Goal: Information Seeking & Learning: Learn about a topic

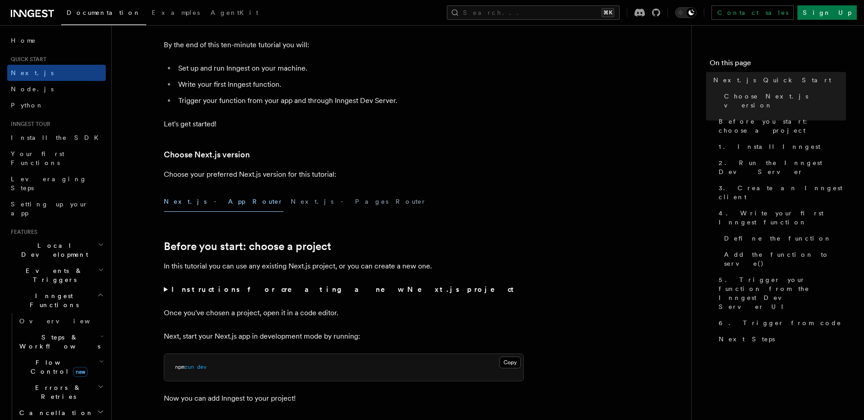
click at [191, 199] on button "Next.js - App Router" at bounding box center [224, 202] width 120 height 20
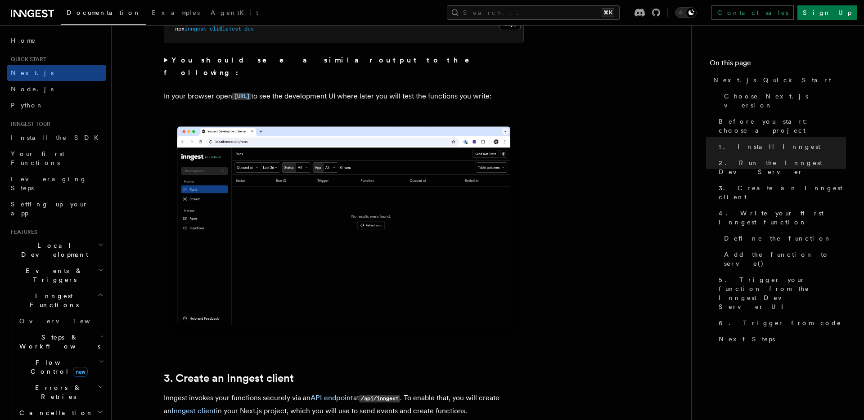
scroll to position [703, 0]
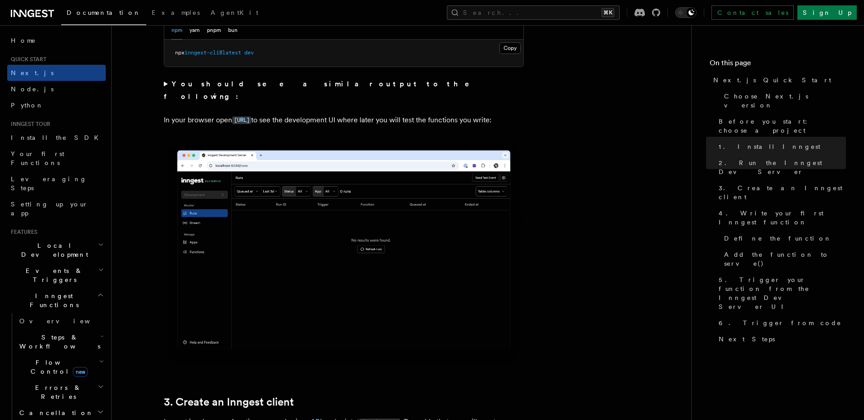
click at [165, 85] on summary "You should see a similar output to the following:" at bounding box center [344, 90] width 360 height 25
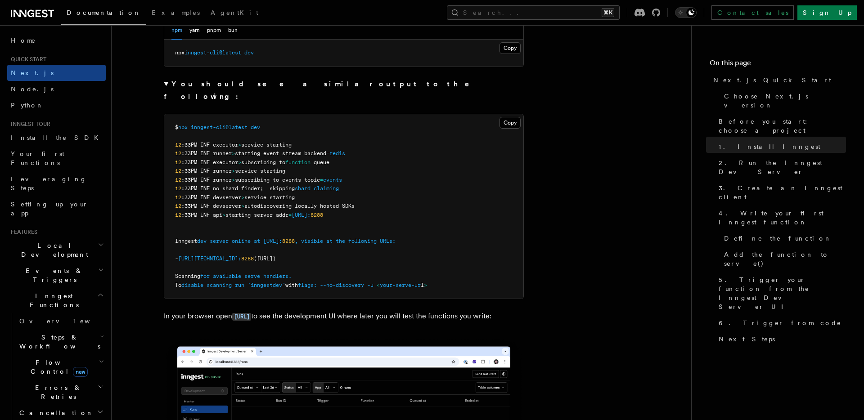
click at [165, 85] on summary "You should see a similar output to the following:" at bounding box center [344, 90] width 360 height 25
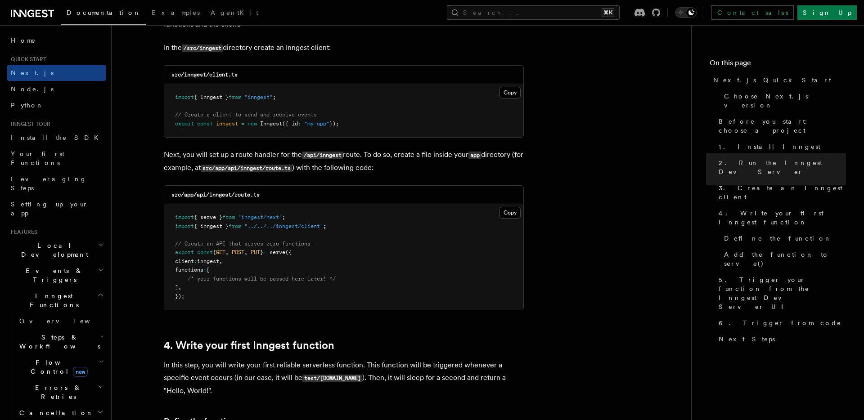
scroll to position [1169, 0]
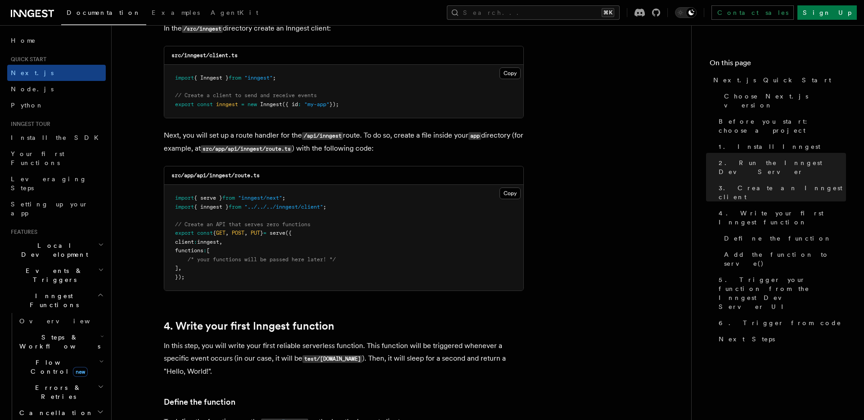
click at [223, 135] on p "Next, you will set up a route handler for the /api/inngest route. To do so, cre…" at bounding box center [344, 142] width 360 height 26
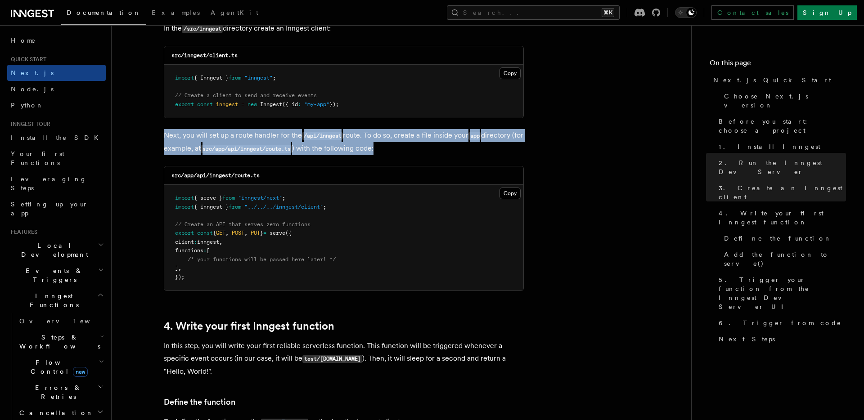
drag, startPoint x: 223, startPoint y: 135, endPoint x: 225, endPoint y: 148, distance: 13.3
click at [225, 148] on p "Next, you will set up a route handler for the /api/inngest route. To do so, cre…" at bounding box center [344, 142] width 360 height 26
click at [225, 148] on code "src/app/api/inngest/route.ts" at bounding box center [246, 149] width 91 height 8
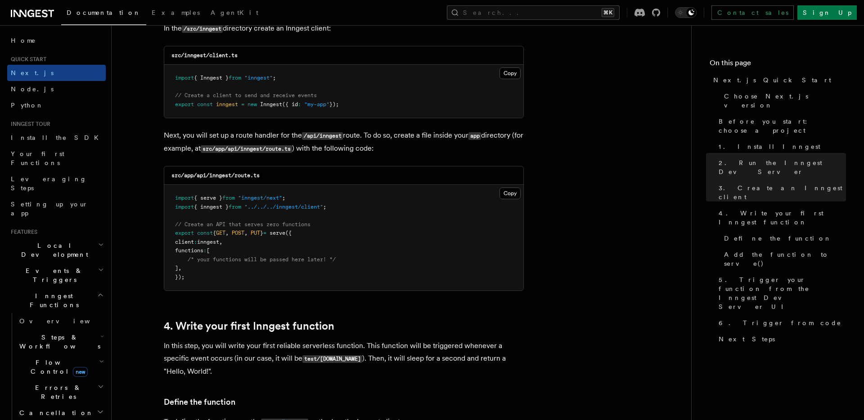
click at [228, 134] on p "Next, you will set up a route handler for the /api/inngest route. To do so, cre…" at bounding box center [344, 142] width 360 height 26
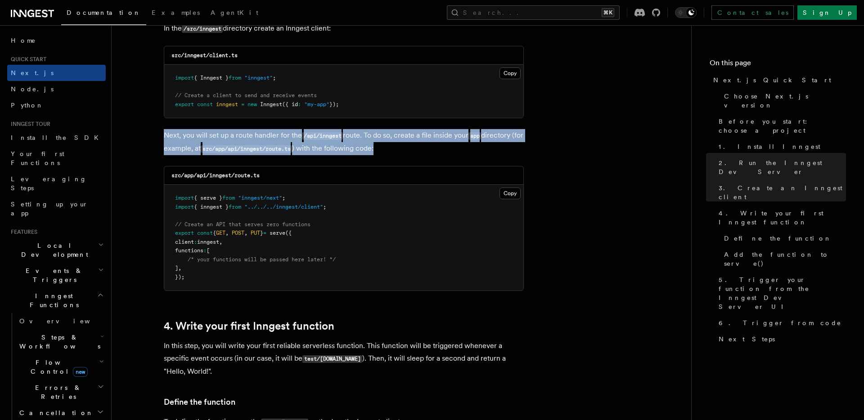
drag, startPoint x: 228, startPoint y: 134, endPoint x: 235, endPoint y: 148, distance: 15.9
click at [235, 148] on p "Next, you will set up a route handler for the /api/inngest route. To do so, cre…" at bounding box center [344, 142] width 360 height 26
click at [235, 148] on code "src/app/api/inngest/route.ts" at bounding box center [246, 149] width 91 height 8
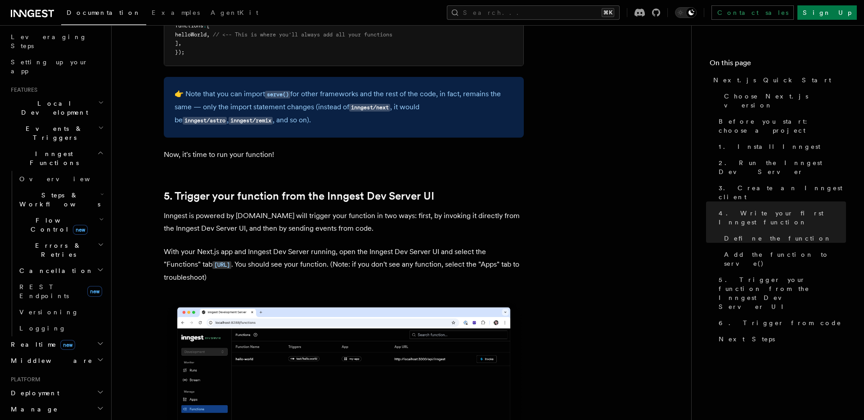
scroll to position [152, 0]
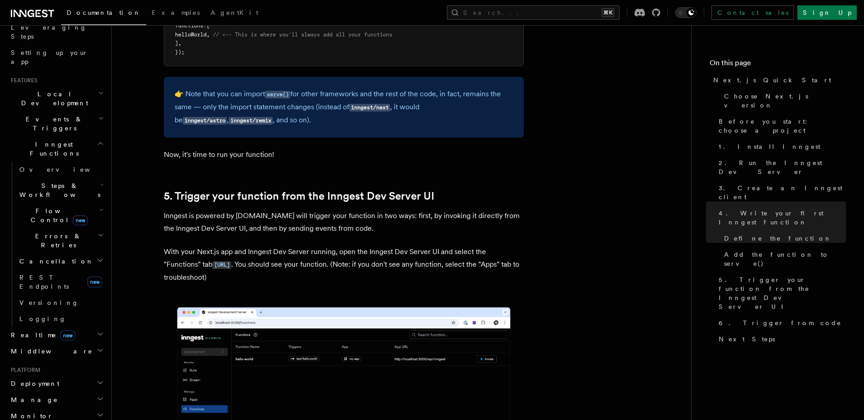
click at [25, 331] on span "Realtime new" at bounding box center [41, 335] width 68 height 9
click at [44, 364] on span "React hooks / Next.js" at bounding box center [59, 372] width 80 height 16
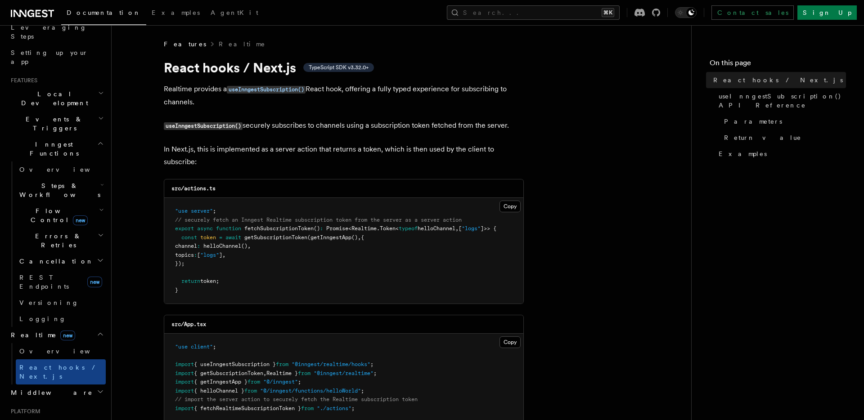
click at [195, 89] on p "Realtime provides a useInngestSubscription() React hook, offering a fully typed…" at bounding box center [344, 96] width 360 height 26
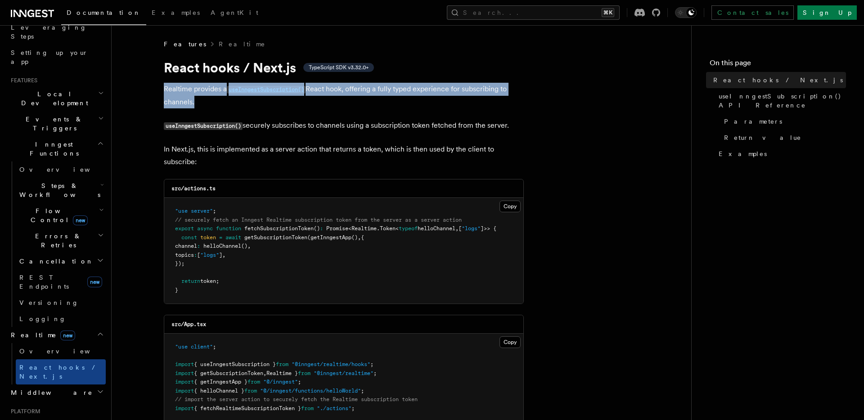
drag, startPoint x: 195, startPoint y: 89, endPoint x: 197, endPoint y: 98, distance: 9.2
click at [197, 98] on p "Realtime provides a useInngestSubscription() React hook, offering a fully typed…" at bounding box center [344, 96] width 360 height 26
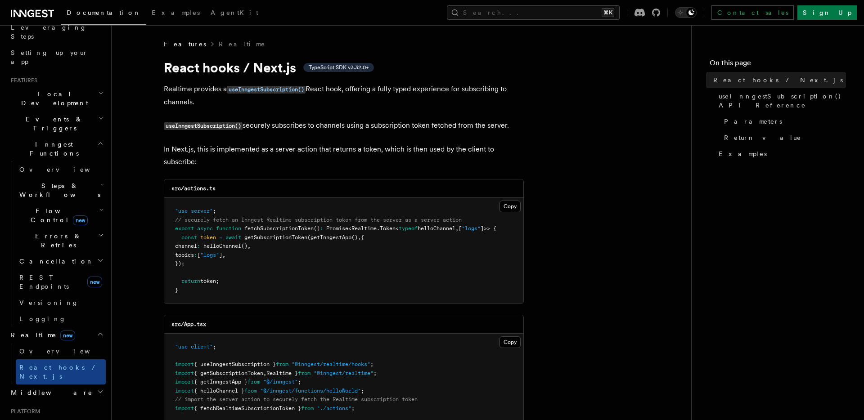
click at [197, 98] on p "Realtime provides a useInngestSubscription() React hook, offering a fully typed…" at bounding box center [344, 96] width 360 height 26
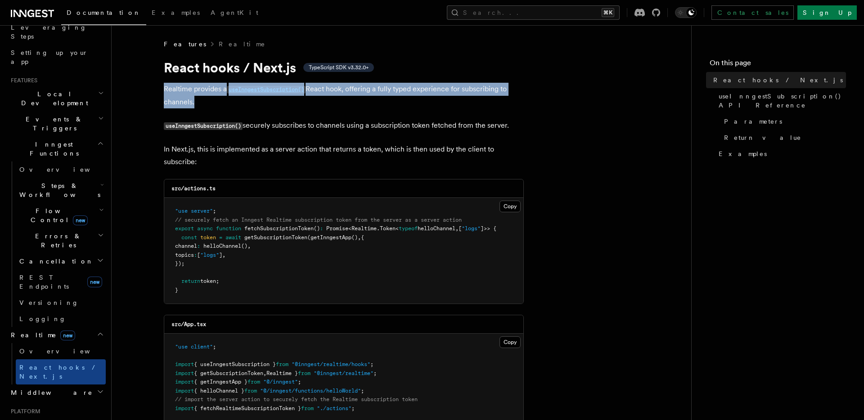
click at [197, 98] on p "Realtime provides a useInngestSubscription() React hook, offering a fully typed…" at bounding box center [344, 96] width 360 height 26
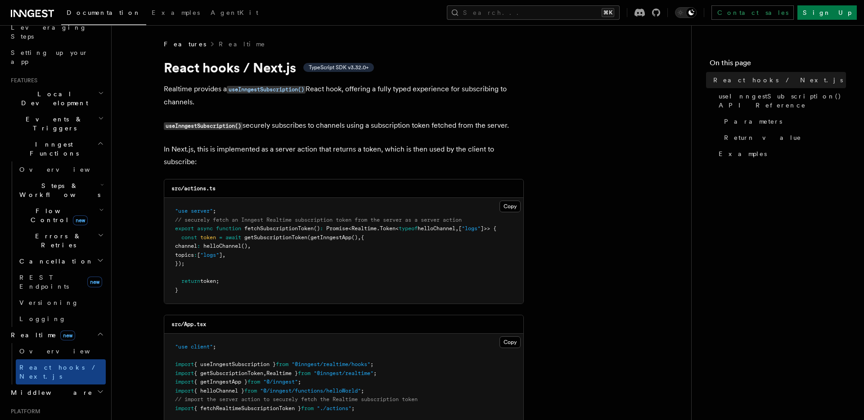
click at [197, 98] on p "Realtime provides a useInngestSubscription() React hook, offering a fully typed…" at bounding box center [344, 96] width 360 height 26
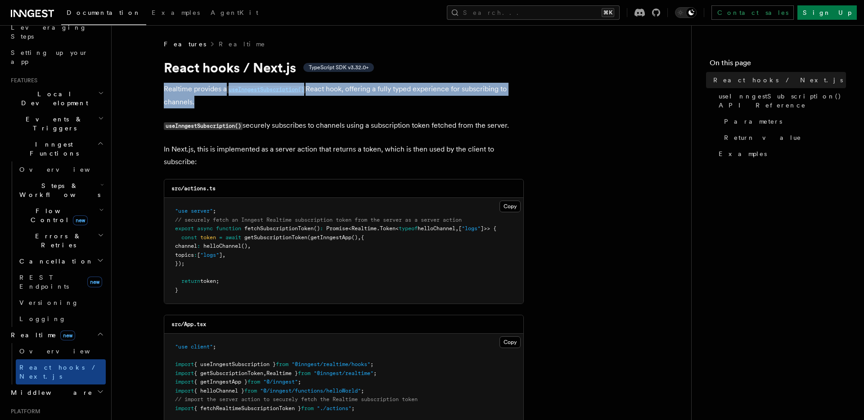
click at [197, 98] on p "Realtime provides a useInngestSubscription() React hook, offering a fully typed…" at bounding box center [344, 96] width 360 height 26
click at [203, 106] on p "Realtime provides a useInngestSubscription() React hook, offering a fully typed…" at bounding box center [344, 96] width 360 height 26
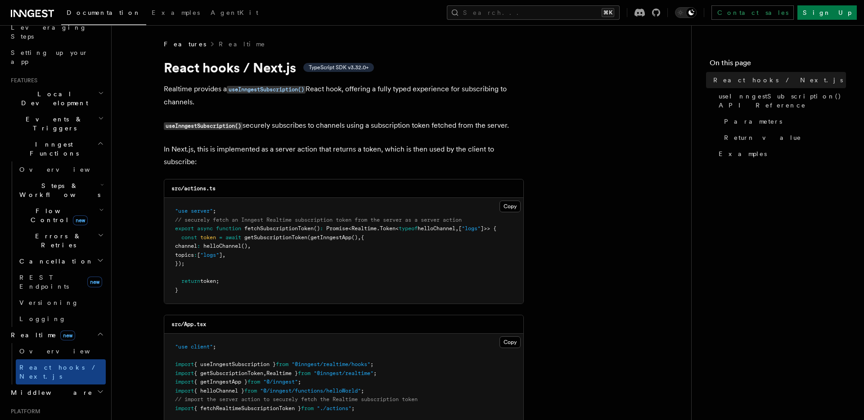
click at [203, 106] on p "Realtime provides a useInngestSubscription() React hook, offering a fully typed…" at bounding box center [344, 96] width 360 height 26
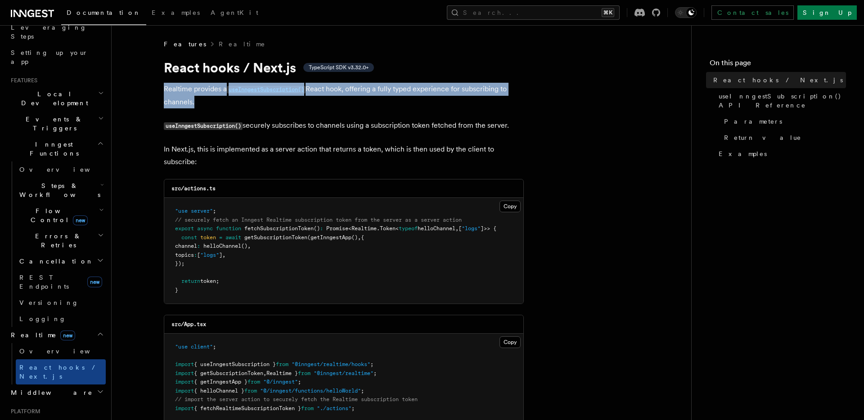
click at [203, 106] on p "Realtime provides a useInngestSubscription() React hook, offering a fully typed…" at bounding box center [344, 96] width 360 height 26
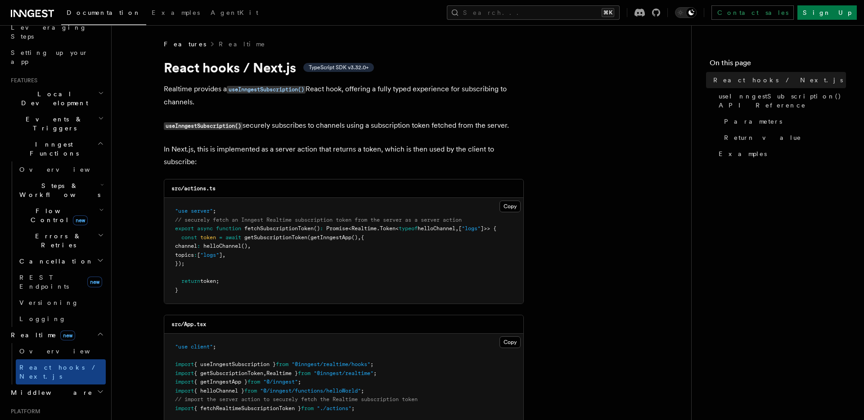
click at [207, 123] on code "useInngestSubscription()" at bounding box center [203, 126] width 79 height 8
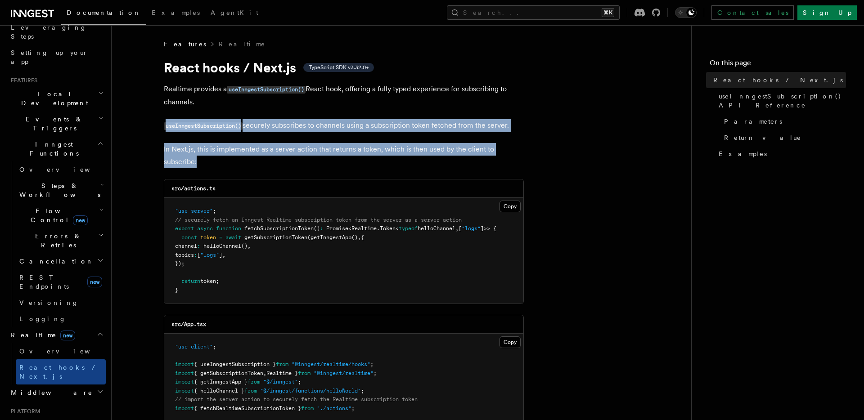
drag, startPoint x: 207, startPoint y: 123, endPoint x: 211, endPoint y: 159, distance: 35.7
click at [211, 159] on p "In Next.js, this is implemented as a server action that returns a token, which …" at bounding box center [344, 155] width 360 height 25
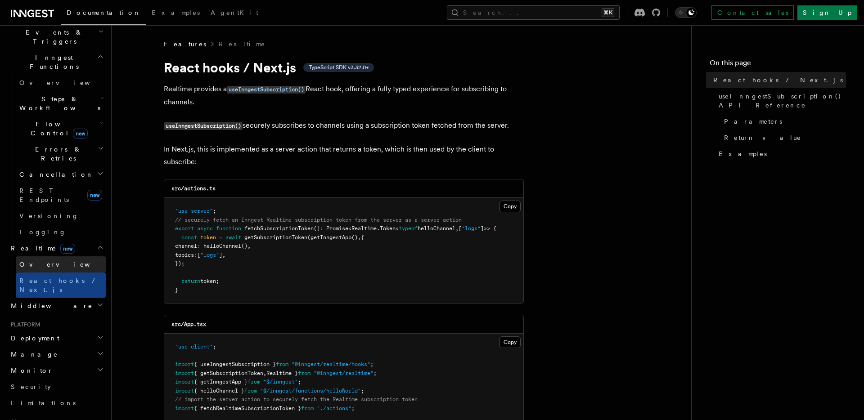
scroll to position [321, 0]
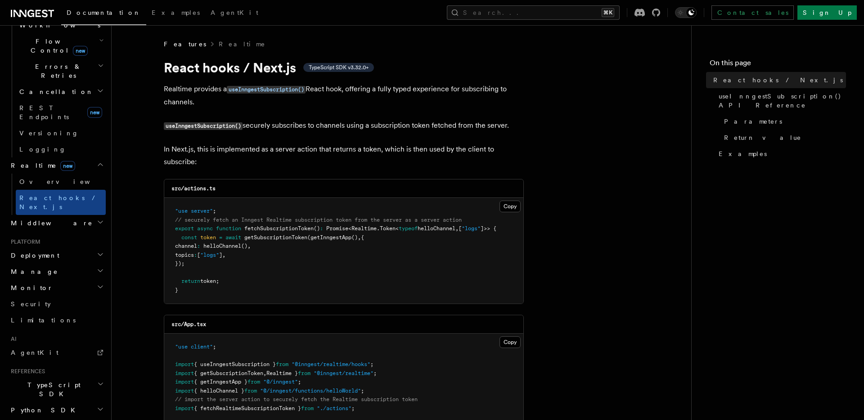
click at [33, 251] on span "Deployment" at bounding box center [33, 255] width 52 height 9
click at [36, 264] on h2 "Manage" at bounding box center [56, 272] width 99 height 16
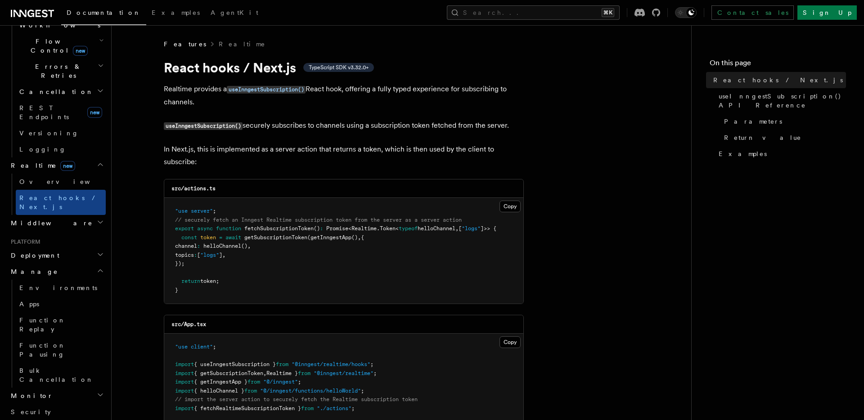
click at [36, 264] on h2 "Manage" at bounding box center [56, 272] width 99 height 16
click at [38, 280] on h2 "Monitor" at bounding box center [56, 288] width 99 height 16
click at [36, 280] on h2 "Monitor" at bounding box center [56, 288] width 99 height 16
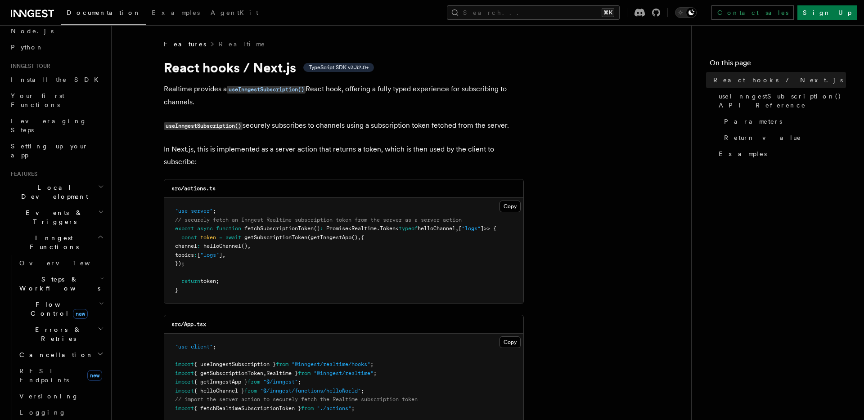
scroll to position [39, 0]
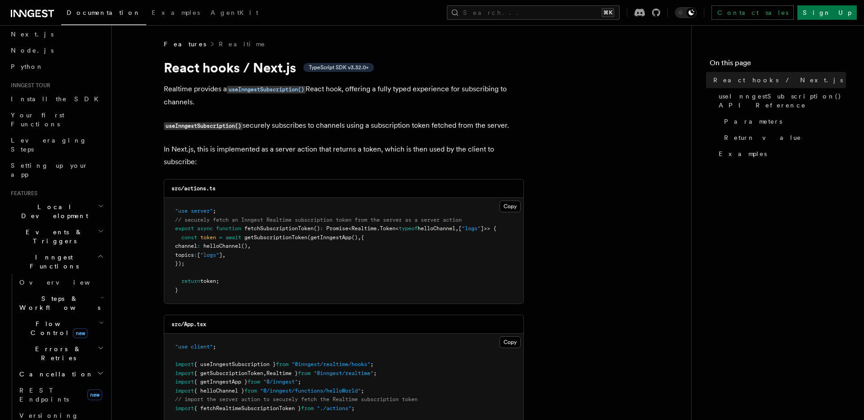
click at [41, 249] on h2 "Inngest Functions" at bounding box center [56, 261] width 99 height 25
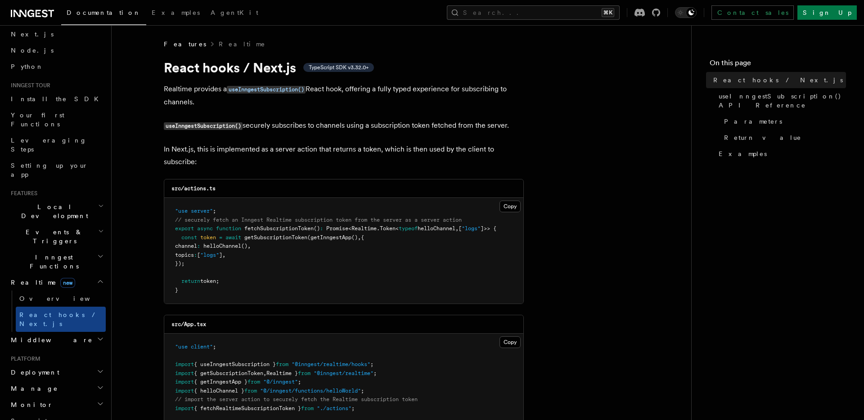
click at [40, 253] on span "Inngest Functions" at bounding box center [52, 262] width 90 height 18
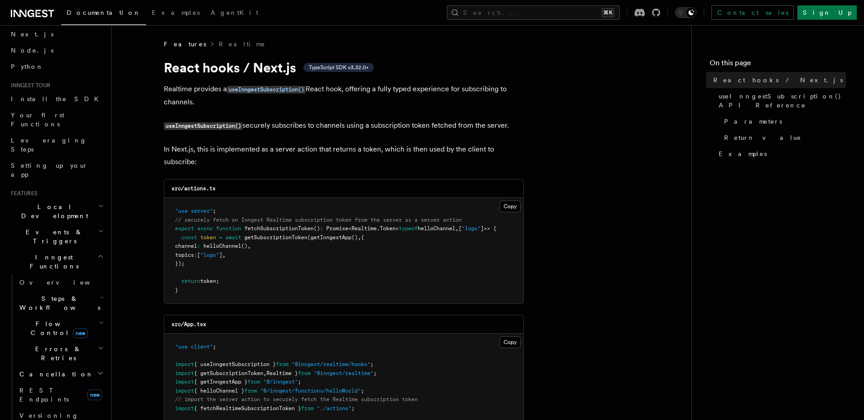
scroll to position [0, 0]
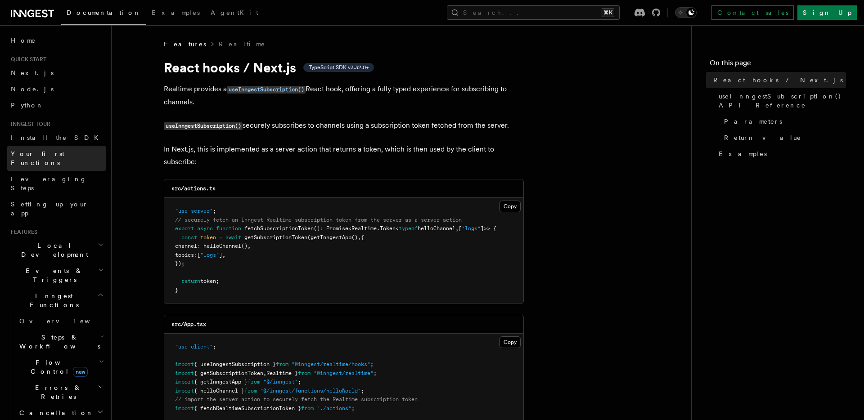
click at [44, 154] on span "Your first Functions" at bounding box center [38, 158] width 54 height 16
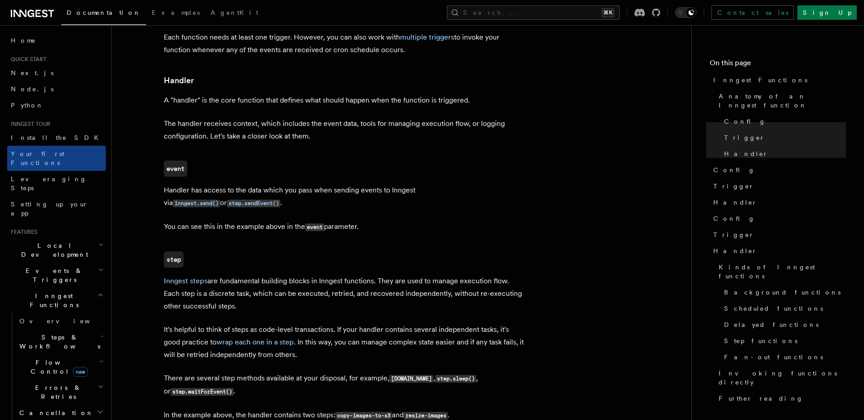
scroll to position [1038, 0]
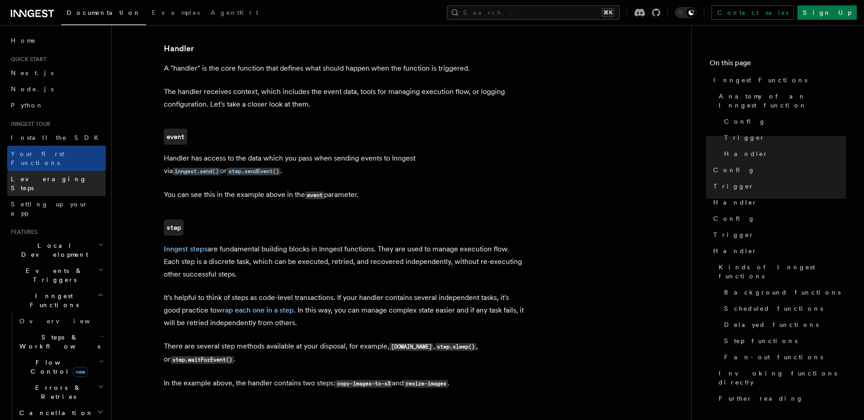
click at [33, 175] on span "Leveraging Steps" at bounding box center [49, 183] width 76 height 16
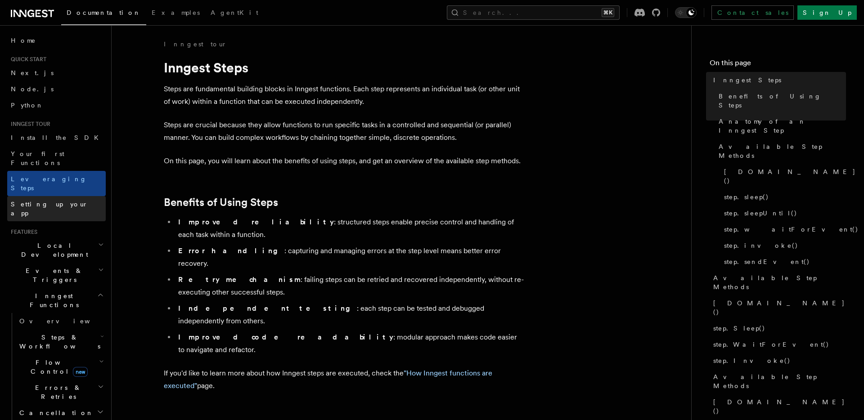
click at [34, 201] on span "Setting up your app" at bounding box center [49, 209] width 77 height 16
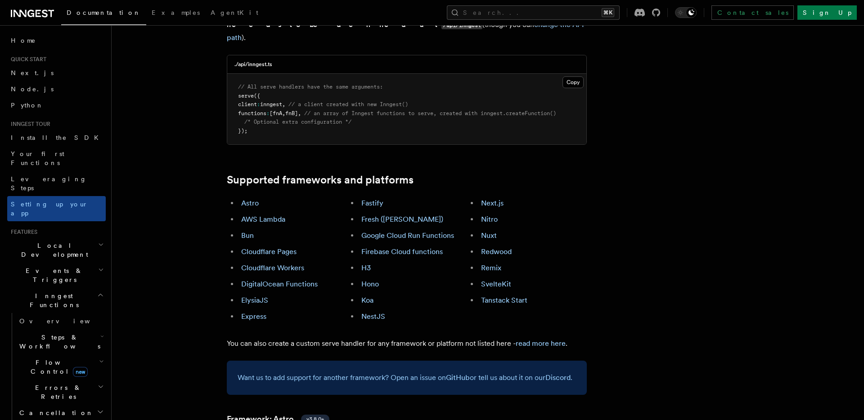
scroll to position [412, 0]
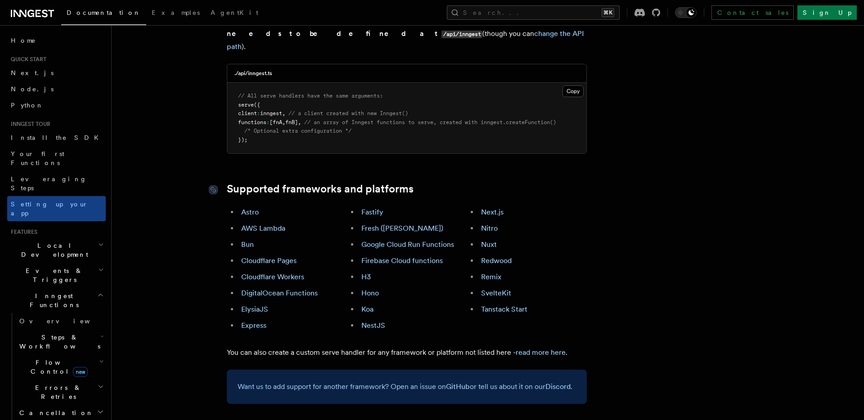
click at [328, 183] on link "Supported frameworks and platforms" at bounding box center [320, 189] width 187 height 13
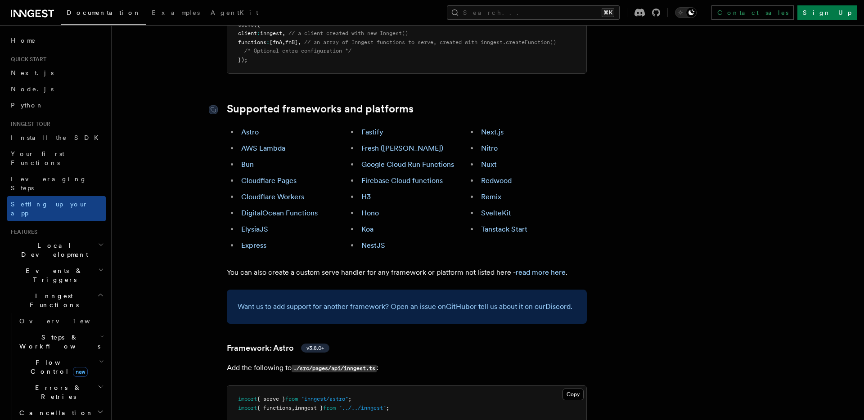
scroll to position [494, 0]
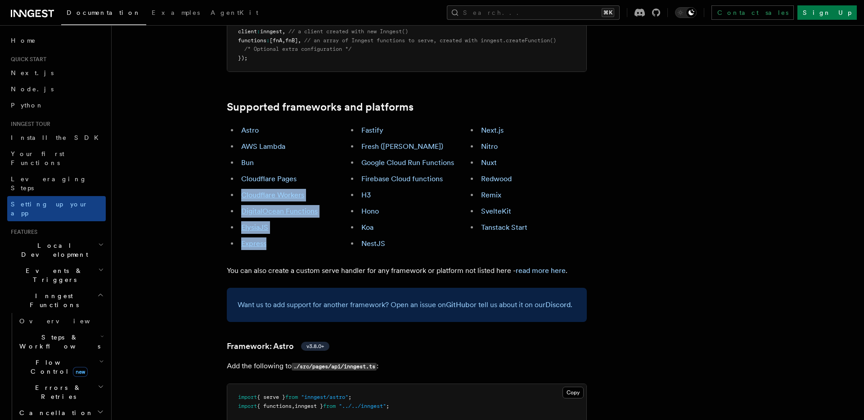
drag, startPoint x: 328, startPoint y: 133, endPoint x: 339, endPoint y: 196, distance: 63.5
click at [339, 191] on ul "Astro AWS Lambda Bun Cloudflare Pages Cloudflare Workers DigitalOcean Functions…" at bounding box center [287, 187] width 120 height 126
click at [336, 288] on div "Want us to add support for another framework? Open an issue on GitHub or tell u…" at bounding box center [407, 305] width 360 height 34
click at [319, 264] on p "You can also create a custom serve handler for any framework or platform not li…" at bounding box center [407, 270] width 360 height 13
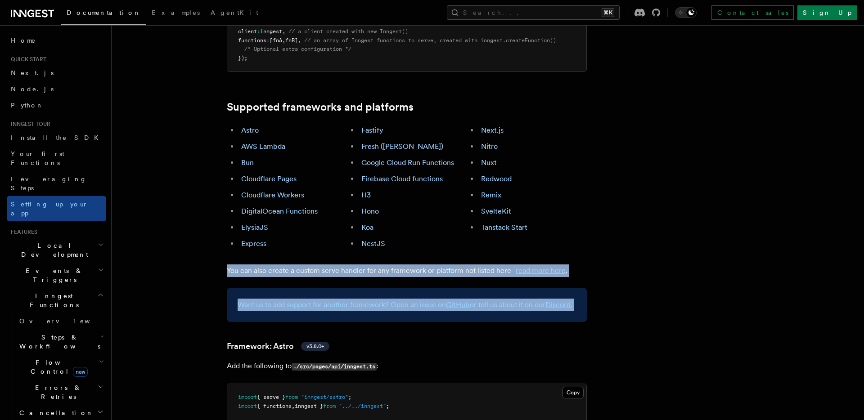
drag, startPoint x: 319, startPoint y: 210, endPoint x: 332, endPoint y: 260, distance: 51.7
click at [333, 299] on p "Want us to add support for another framework? Open an issue on GitHub or tell u…" at bounding box center [407, 305] width 338 height 13
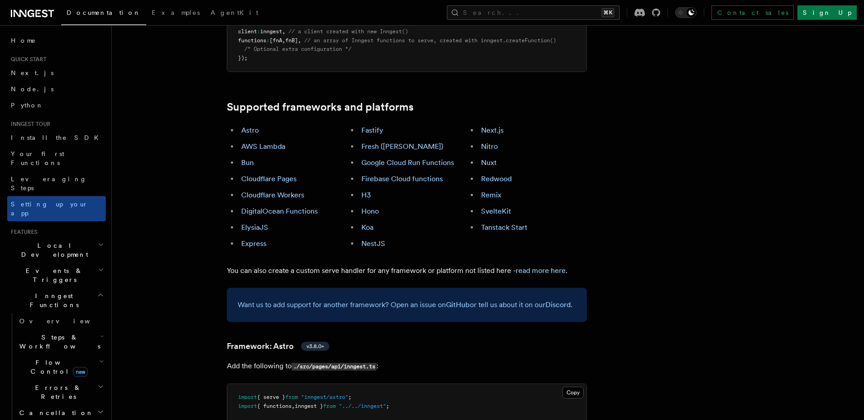
click at [333, 299] on p "Want us to add support for another framework? Open an issue on GitHub or tell u…" at bounding box center [407, 305] width 338 height 13
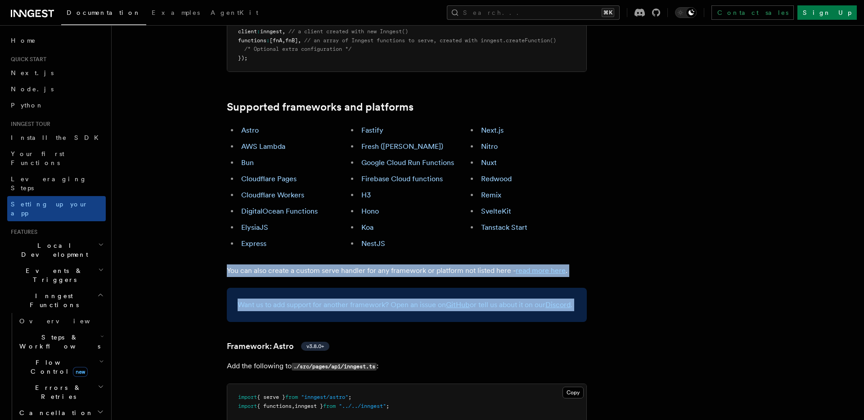
drag, startPoint x: 333, startPoint y: 260, endPoint x: 329, endPoint y: 211, distance: 48.7
click at [329, 264] on p "You can also create a custom serve handler for any framework or platform not li…" at bounding box center [407, 270] width 360 height 13
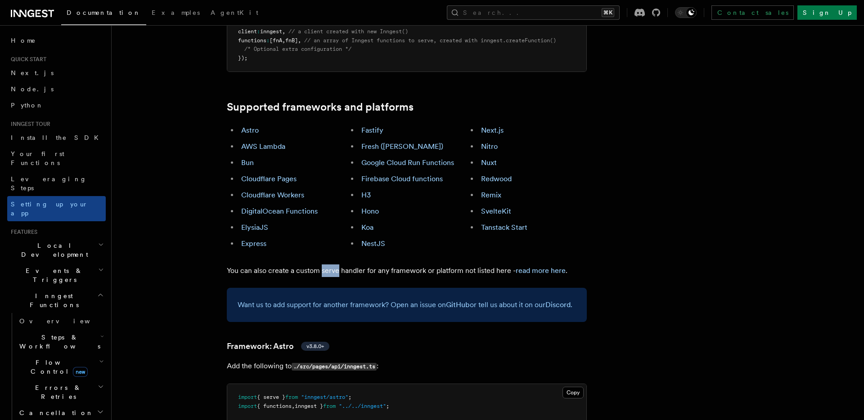
click at [329, 264] on p "You can also create a custom serve handler for any framework or platform not li…" at bounding box center [407, 270] width 360 height 13
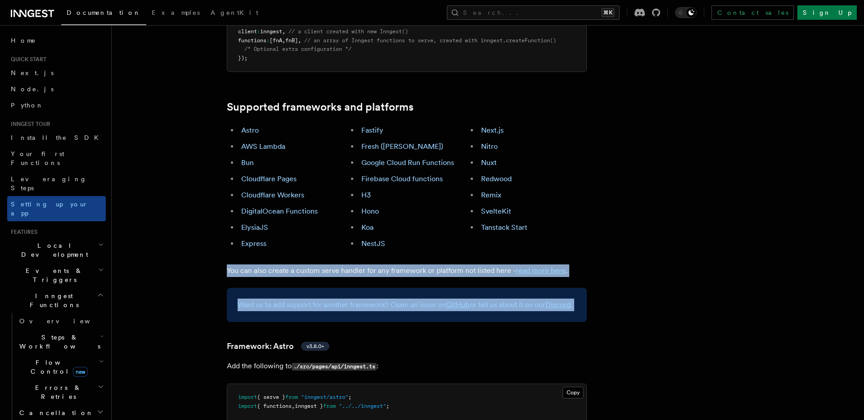
drag, startPoint x: 329, startPoint y: 211, endPoint x: 339, endPoint y: 264, distance: 53.6
click at [339, 299] on p "Want us to add support for another framework? Open an issue on GitHub or tell u…" at bounding box center [407, 305] width 338 height 13
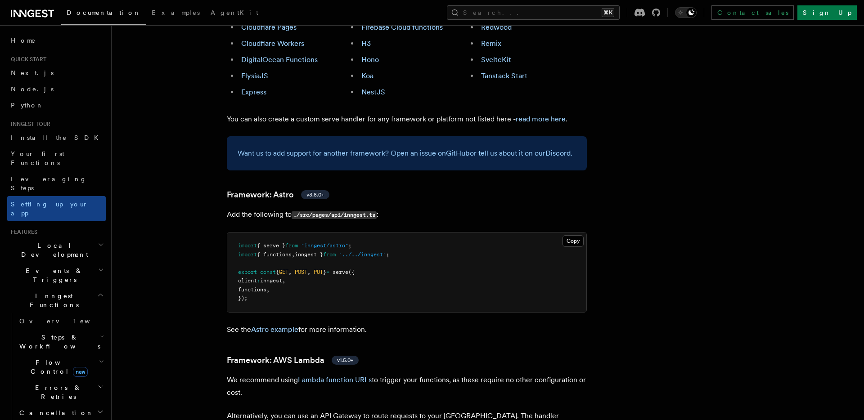
scroll to position [654, 0]
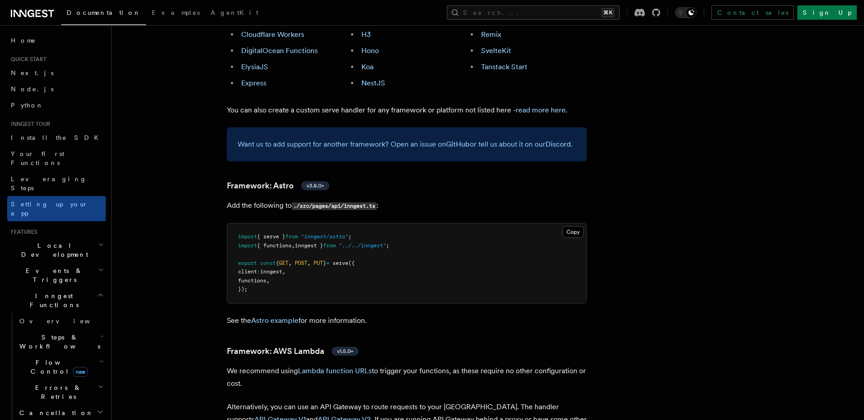
click at [296, 233] on span "from" at bounding box center [291, 236] width 13 height 6
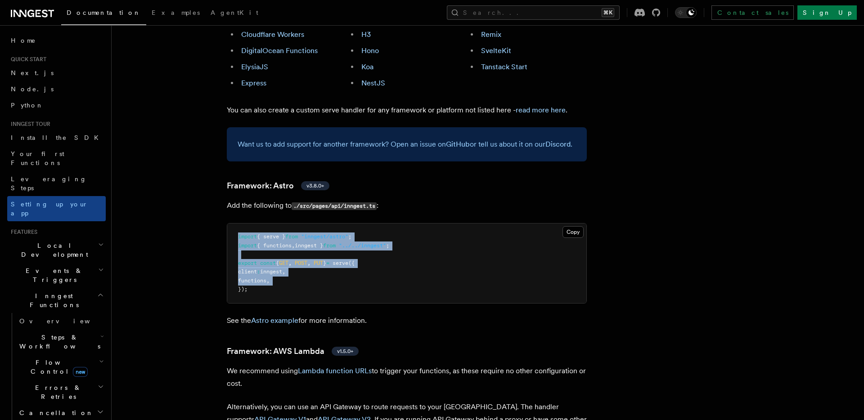
drag, startPoint x: 296, startPoint y: 190, endPoint x: 296, endPoint y: 241, distance: 50.4
click at [296, 240] on pre "import { serve } from "inngest/astro" ; import { functions , inngest } from "..…" at bounding box center [406, 264] width 359 height 80
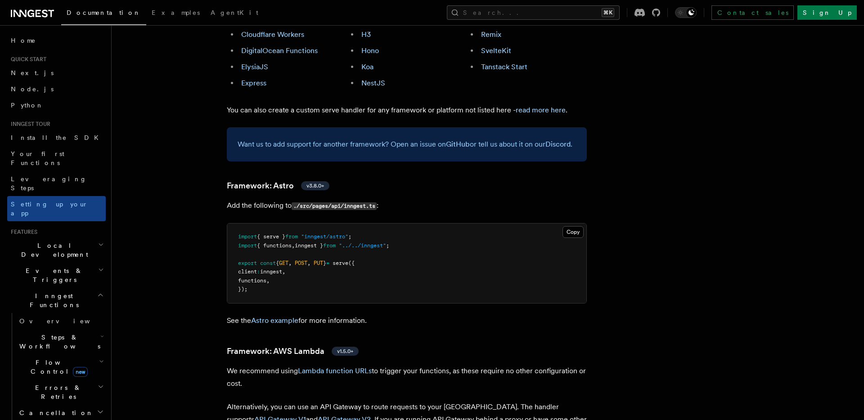
click at [296, 241] on pre "import { serve } from "inngest/astro" ; import { functions , inngest } from "..…" at bounding box center [406, 264] width 359 height 80
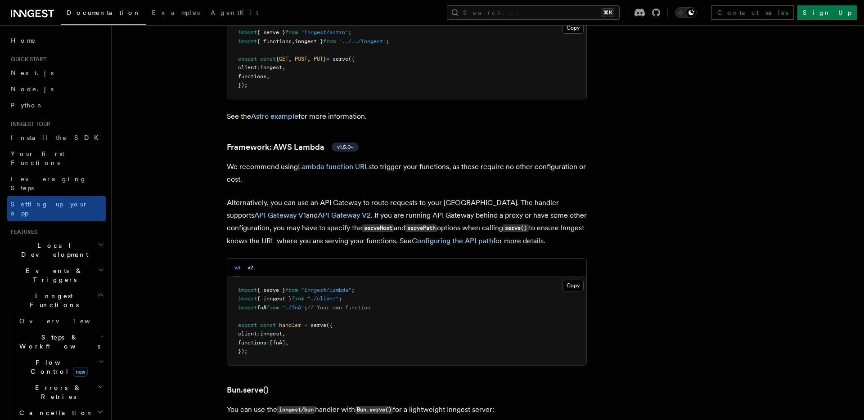
scroll to position [870, 0]
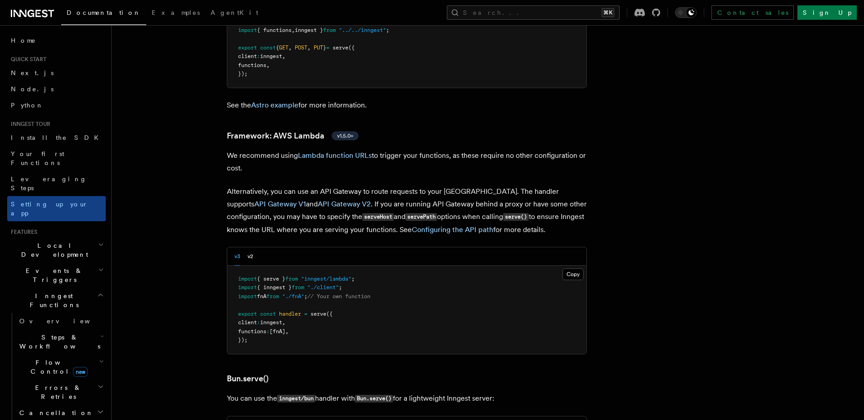
click at [274, 149] on p "We recommend using Lambda function URLs to trigger your functions, as these req…" at bounding box center [407, 161] width 360 height 25
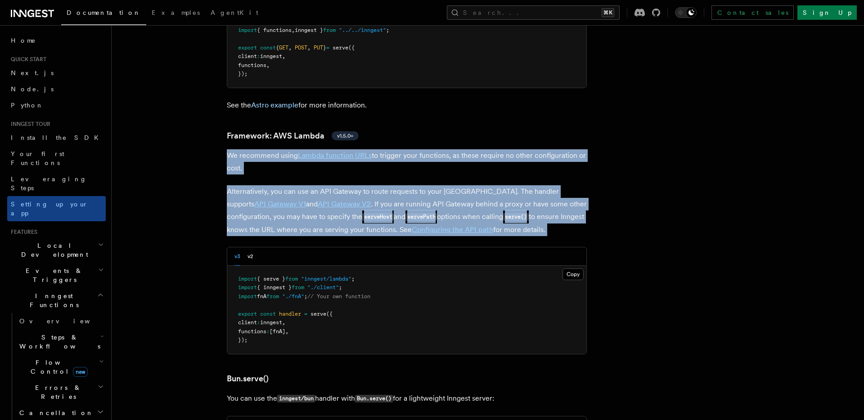
drag, startPoint x: 274, startPoint y: 112, endPoint x: 290, endPoint y: 191, distance: 79.8
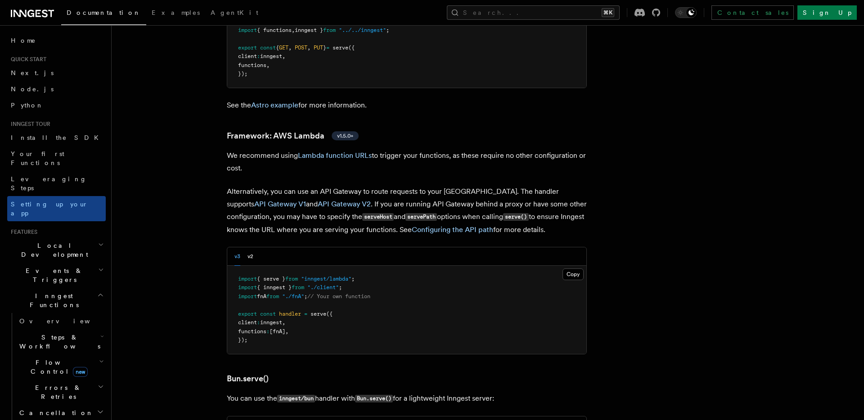
click at [313, 247] on div "v3 v2" at bounding box center [406, 256] width 359 height 18
click at [309, 276] on span ""inngest/lambda"" at bounding box center [326, 279] width 50 height 6
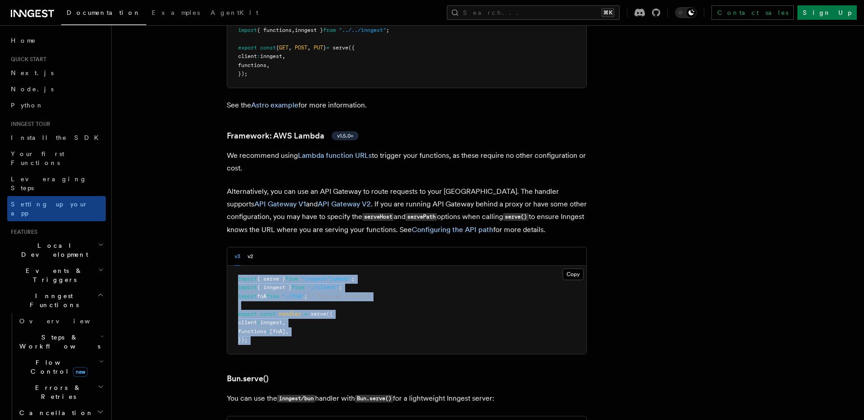
drag, startPoint x: 309, startPoint y: 232, endPoint x: 309, endPoint y: 297, distance: 65.2
click at [309, 297] on pre "import { serve } from "inngest/lambda" ; import { inngest } from "./client" ; i…" at bounding box center [406, 310] width 359 height 88
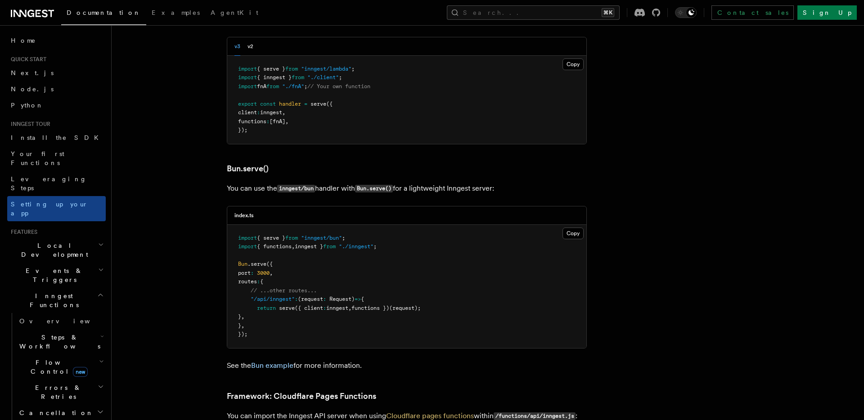
scroll to position [1076, 0]
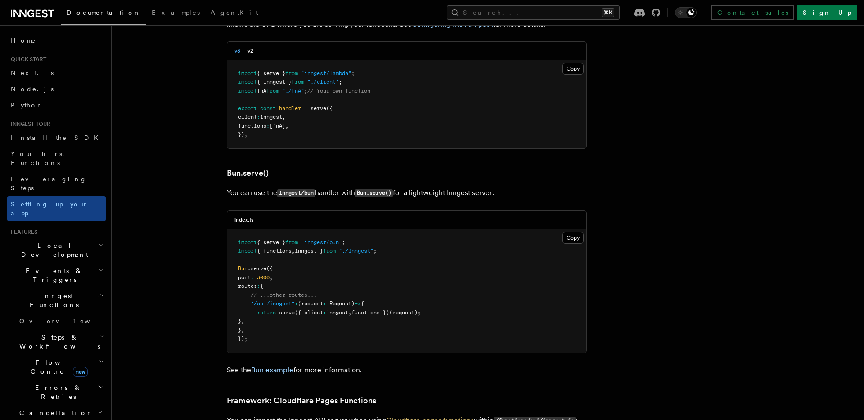
click at [332, 187] on p "You can use the inngest/bun handler with Bun.serve() for a lightweight Inngest …" at bounding box center [407, 193] width 360 height 13
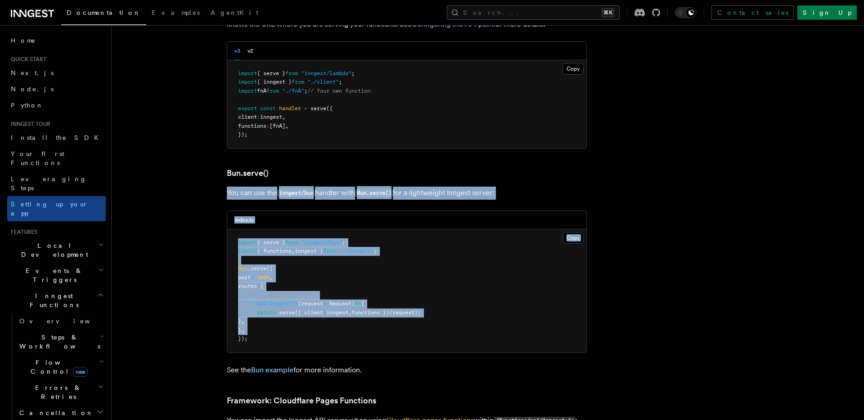
drag, startPoint x: 332, startPoint y: 147, endPoint x: 337, endPoint y: 287, distance: 139.5
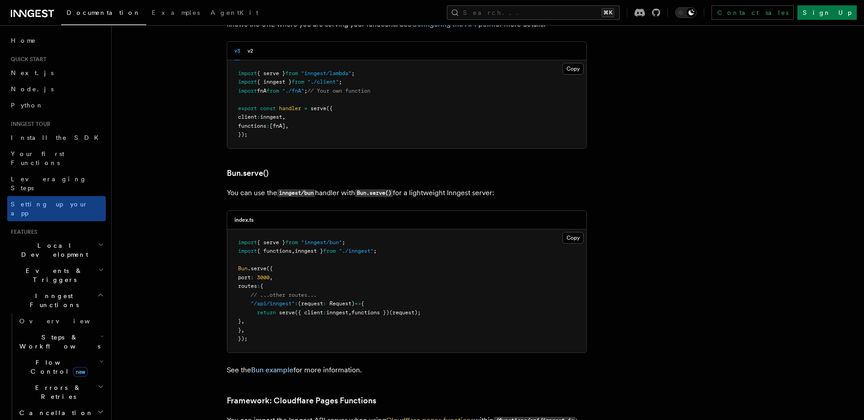
click at [333, 299] on pre "import { serve } from "inngest/bun" ; import { functions , inngest } from "./in…" at bounding box center [406, 290] width 359 height 123
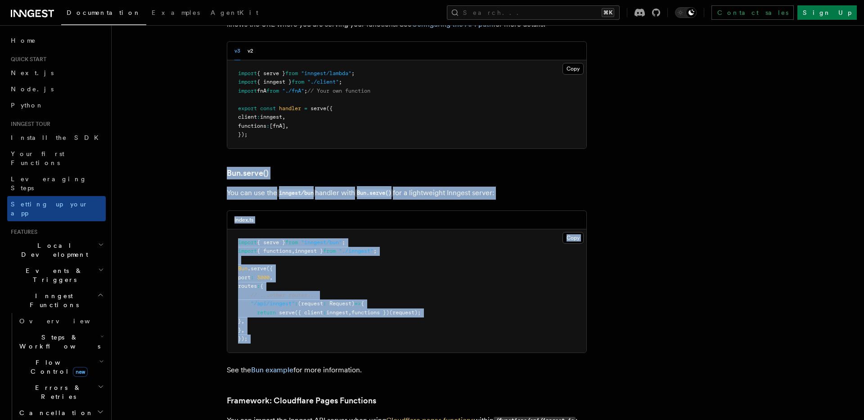
drag, startPoint x: 333, startPoint y: 299, endPoint x: 281, endPoint y: 130, distance: 176.4
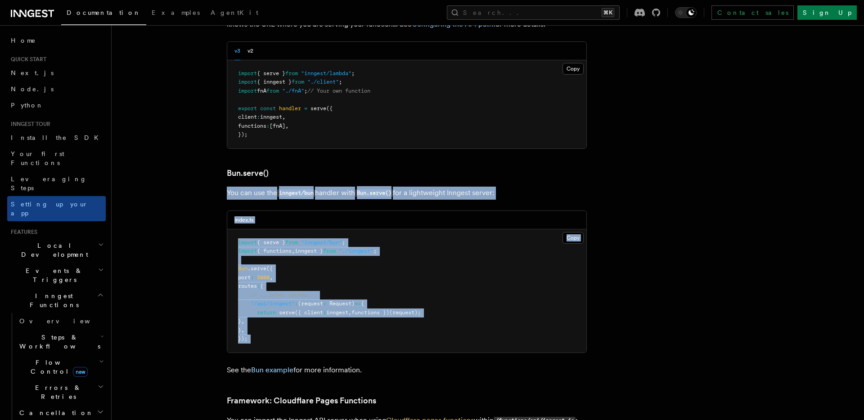
drag, startPoint x: 284, startPoint y: 140, endPoint x: 325, endPoint y: 294, distance: 159.5
click at [325, 294] on pre "import { serve } from "inngest/bun" ; import { functions , inngest } from "./in…" at bounding box center [406, 290] width 359 height 123
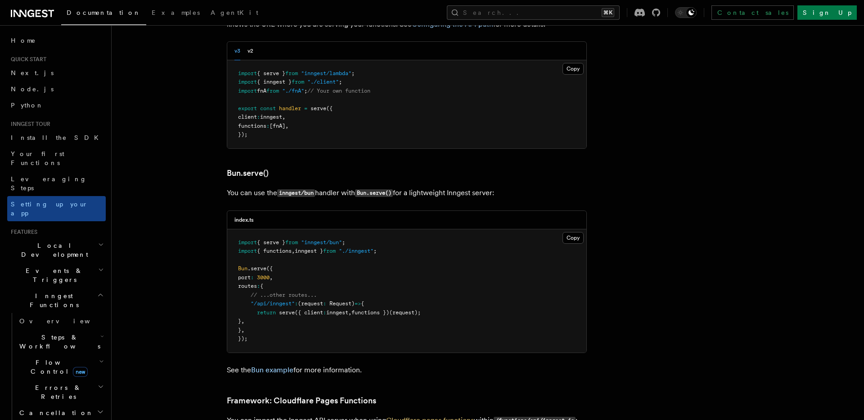
click at [282, 239] on span "{ serve }" at bounding box center [271, 242] width 28 height 6
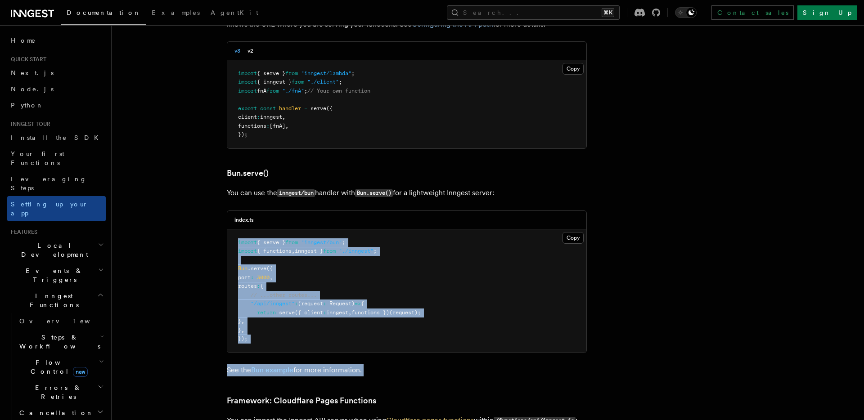
drag, startPoint x: 282, startPoint y: 200, endPoint x: 294, endPoint y: 313, distance: 114.1
click at [291, 305] on pre "import { serve } from "inngest/bun" ; import { functions , inngest } from "./in…" at bounding box center [406, 290] width 359 height 123
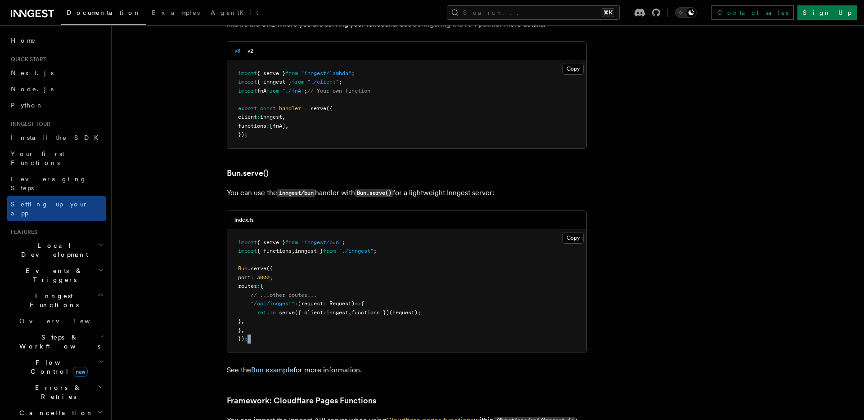
click at [291, 305] on pre "import { serve } from "inngest/bun" ; import { functions , inngest } from "./in…" at bounding box center [406, 290] width 359 height 123
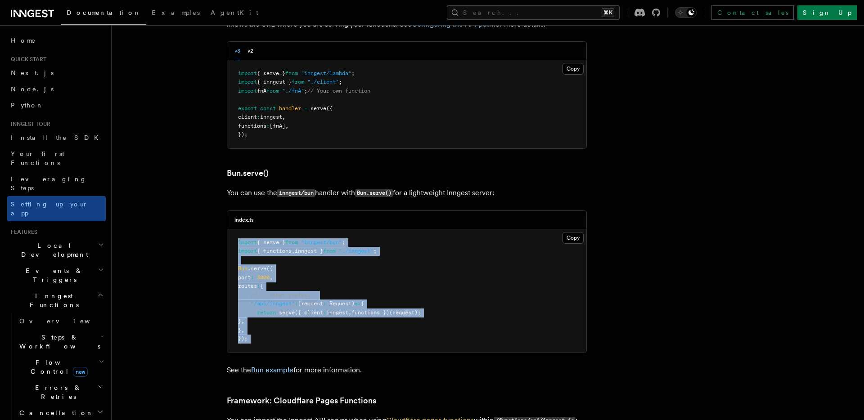
drag, startPoint x: 291, startPoint y: 305, endPoint x: 249, endPoint y: 200, distance: 112.3
click at [249, 229] on pre "import { serve } from "inngest/bun" ; import { functions , inngest } from "./in…" at bounding box center [406, 290] width 359 height 123
click at [249, 239] on span "import" at bounding box center [247, 242] width 19 height 6
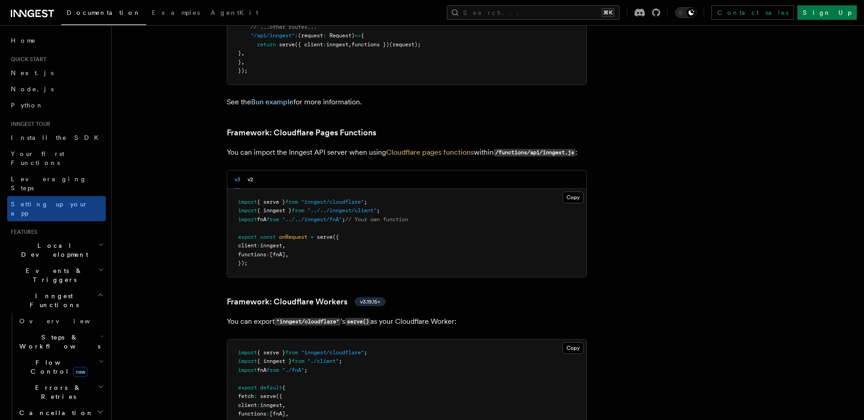
scroll to position [1346, 0]
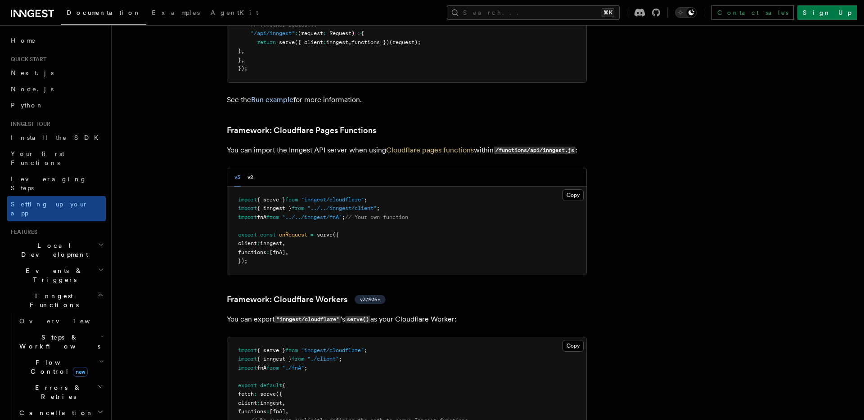
click at [234, 187] on pre "import { serve } from "inngest/cloudflare" ; import { inngest } from "../../inn…" at bounding box center [406, 231] width 359 height 88
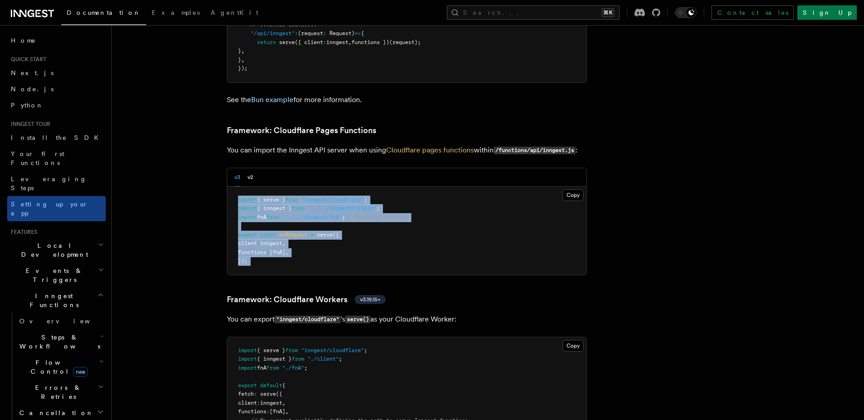
drag, startPoint x: 234, startPoint y: 151, endPoint x: 255, endPoint y: 216, distance: 68.4
click at [255, 216] on pre "import { serve } from "inngest/cloudflare" ; import { inngest } from "../../inn…" at bounding box center [406, 231] width 359 height 88
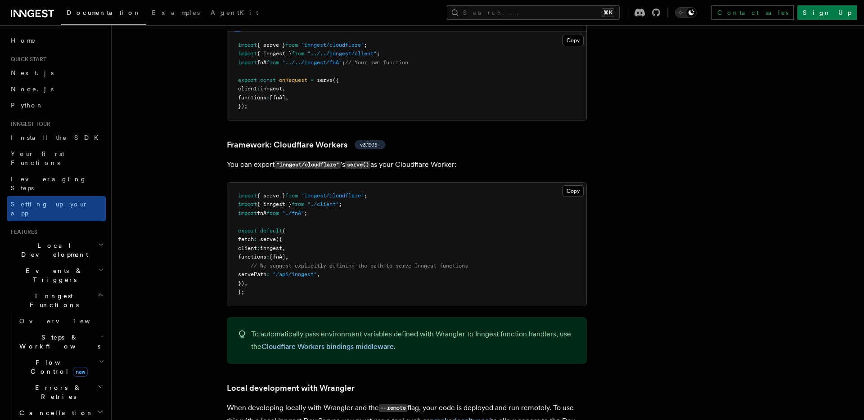
scroll to position [1502, 0]
click at [273, 191] on span "{ serve }" at bounding box center [271, 194] width 28 height 6
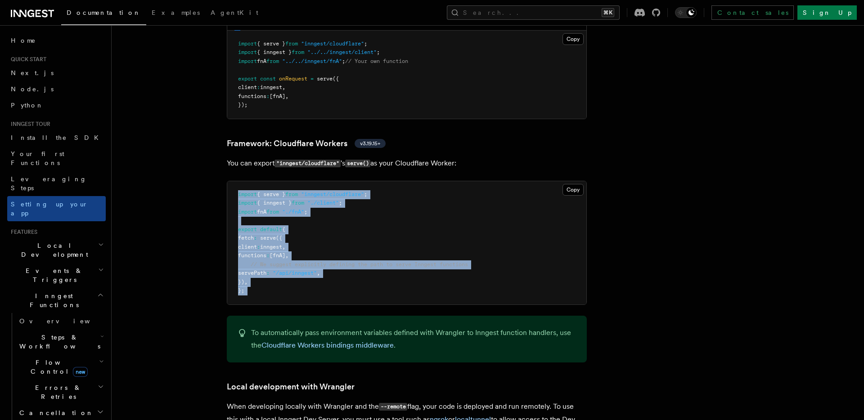
drag, startPoint x: 273, startPoint y: 150, endPoint x: 280, endPoint y: 254, distance: 103.7
click at [280, 254] on pre "import { serve } from "inngest/cloudflare" ; import { inngest } from "./client"…" at bounding box center [406, 242] width 359 height 123
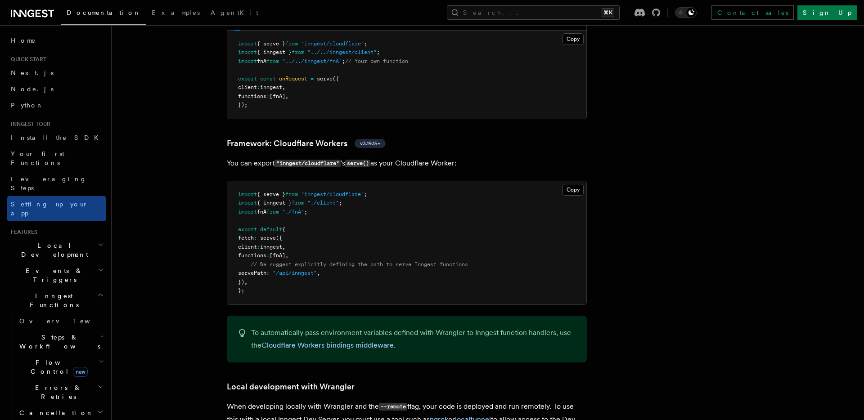
click at [279, 249] on pre "import { serve } from "inngest/cloudflare" ; import { inngest } from "./client"…" at bounding box center [406, 242] width 359 height 123
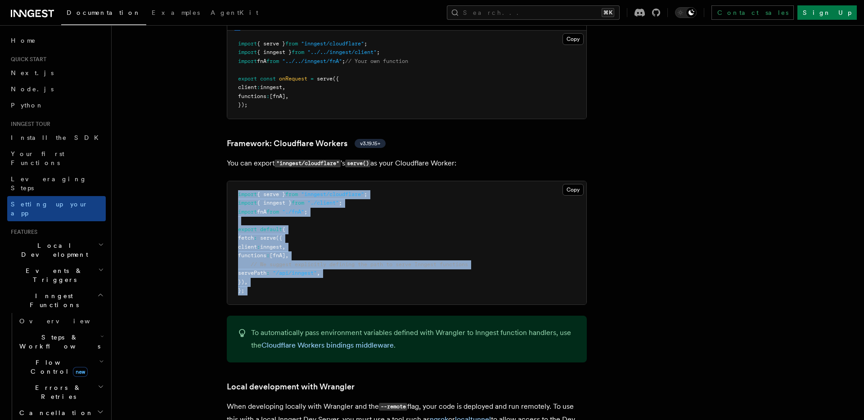
drag, startPoint x: 279, startPoint y: 249, endPoint x: 241, endPoint y: 130, distance: 124.3
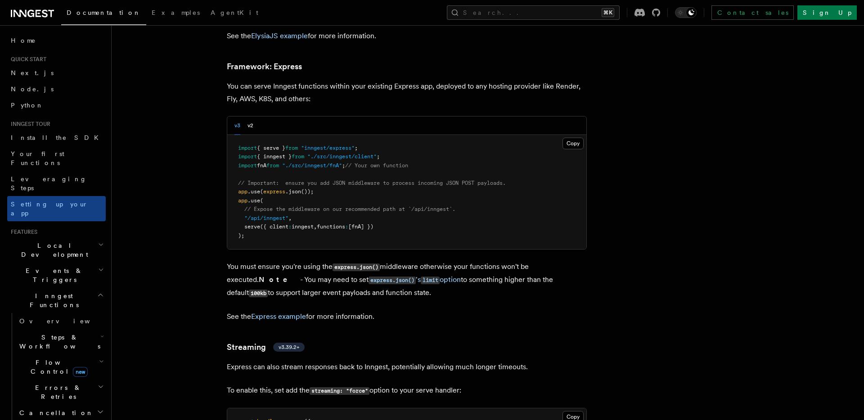
scroll to position [2664, 0]
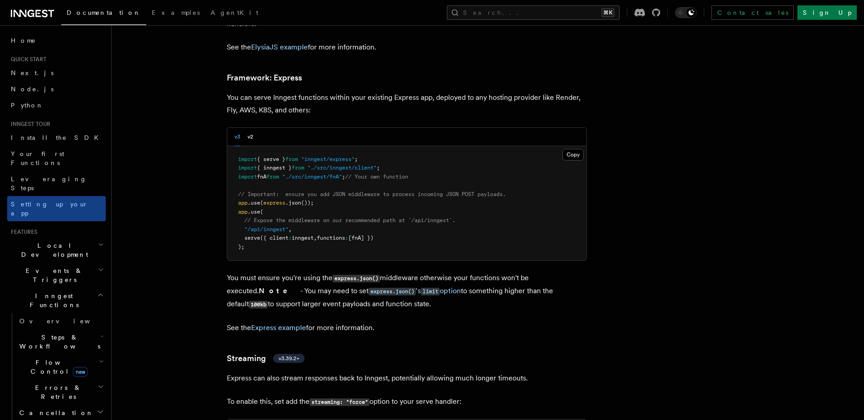
click at [245, 156] on span "import" at bounding box center [247, 159] width 19 height 6
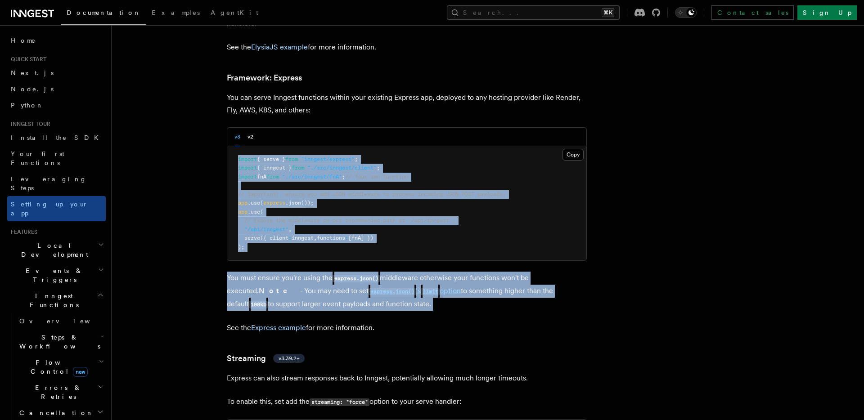
drag, startPoint x: 245, startPoint y: 99, endPoint x: 258, endPoint y: 204, distance: 106.1
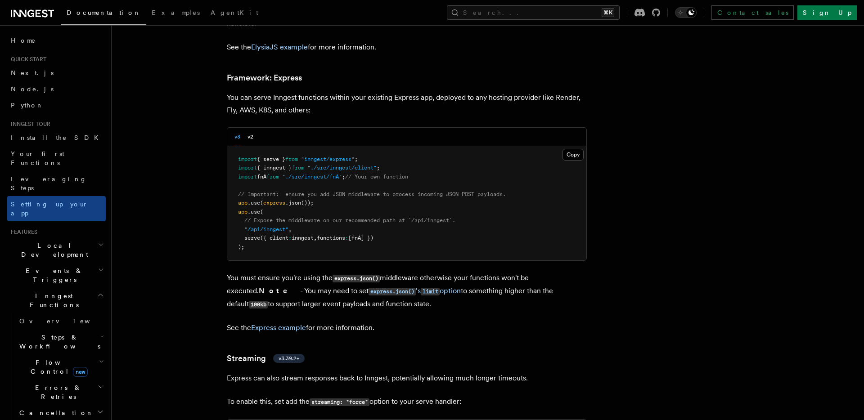
click at [258, 199] on pre "import { serve } from "inngest/express" ; import { inngest } from "./src/innges…" at bounding box center [406, 203] width 359 height 115
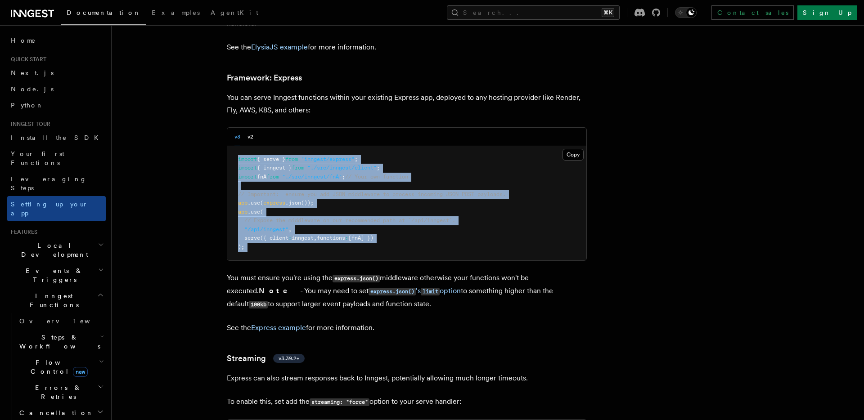
drag, startPoint x: 258, startPoint y: 199, endPoint x: 254, endPoint y: 97, distance: 102.2
click at [254, 146] on pre "import { serve } from "inngest/express" ; import { inngest } from "./src/innges…" at bounding box center [406, 203] width 359 height 115
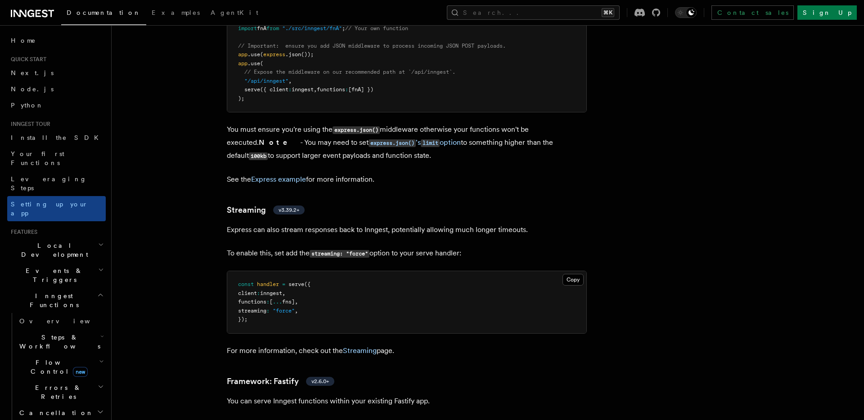
scroll to position [2863, 0]
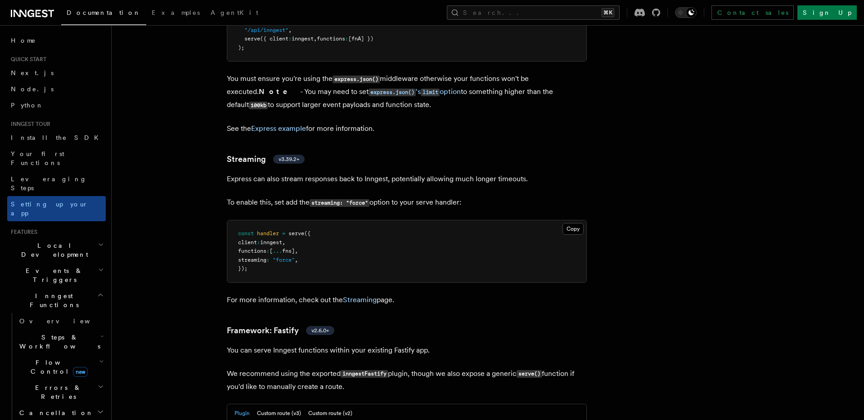
click at [248, 230] on span "const" at bounding box center [246, 233] width 16 height 6
drag, startPoint x: 248, startPoint y: 176, endPoint x: 248, endPoint y: 210, distance: 34.2
click at [248, 220] on pre "const handler = serve ({ client : inngest , functions : [ ... fns] , streaming …" at bounding box center [406, 251] width 359 height 62
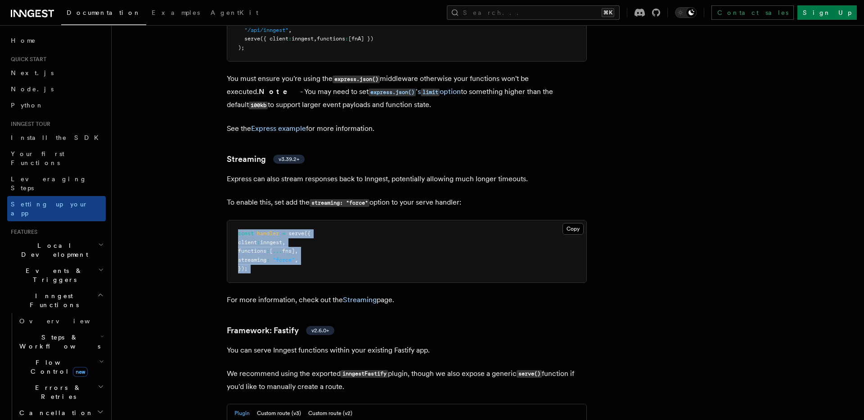
drag, startPoint x: 248, startPoint y: 210, endPoint x: 236, endPoint y: 166, distance: 45.7
click at [236, 220] on pre "const handler = serve ({ client : inngest , functions : [ ... fns] , streaming …" at bounding box center [406, 251] width 359 height 62
drag, startPoint x: 236, startPoint y: 166, endPoint x: 247, endPoint y: 216, distance: 51.6
click at [247, 220] on pre "const handler = serve ({ client : inngest , functions : [ ... fns] , streaming …" at bounding box center [406, 251] width 359 height 62
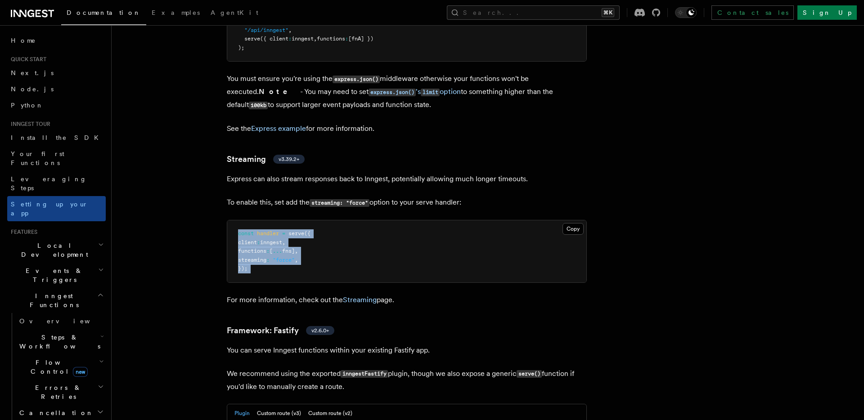
click at [247, 220] on pre "const handler = serve ({ client : inngest , functions : [ ... fns] , streaming …" at bounding box center [406, 251] width 359 height 62
drag, startPoint x: 247, startPoint y: 216, endPoint x: 242, endPoint y: 171, distance: 45.7
click at [242, 220] on pre "const handler = serve ({ client : inngest , functions : [ ... fns] , streaming …" at bounding box center [406, 251] width 359 height 62
drag, startPoint x: 242, startPoint y: 171, endPoint x: 246, endPoint y: 224, distance: 53.7
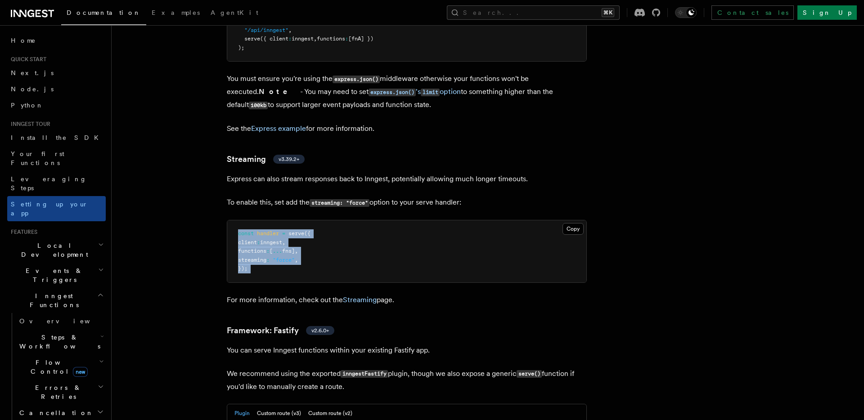
click at [246, 224] on div "Copy Copied const handler = serve ({ client : inngest , functions : [ ... fns] …" at bounding box center [407, 251] width 360 height 63
click at [247, 265] on span "});" at bounding box center [242, 268] width 9 height 6
drag, startPoint x: 247, startPoint y: 212, endPoint x: 244, endPoint y: 177, distance: 34.7
click at [244, 230] on code "const handler = serve ({ client : inngest , functions : [ ... fns] , streaming …" at bounding box center [274, 250] width 72 height 41
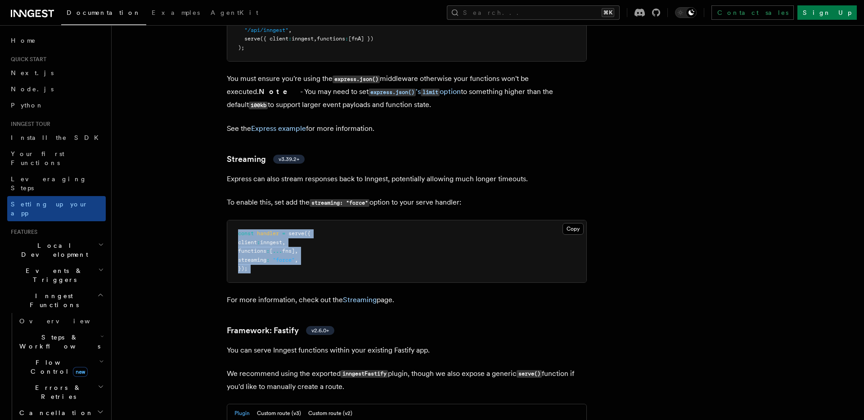
click at [244, 230] on span "const" at bounding box center [246, 233] width 16 height 6
drag, startPoint x: 244, startPoint y: 177, endPoint x: 246, endPoint y: 219, distance: 41.4
click at [246, 220] on pre "const handler = serve ({ client : inngest , functions : [ ... fns] , streaming …" at bounding box center [406, 251] width 359 height 62
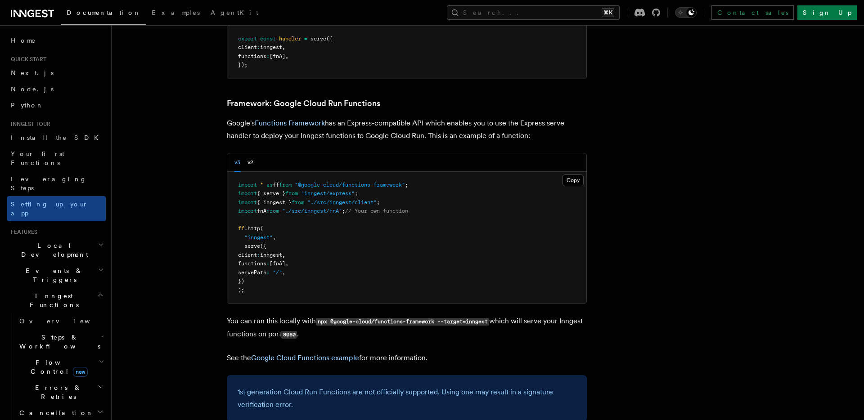
scroll to position [3586, 0]
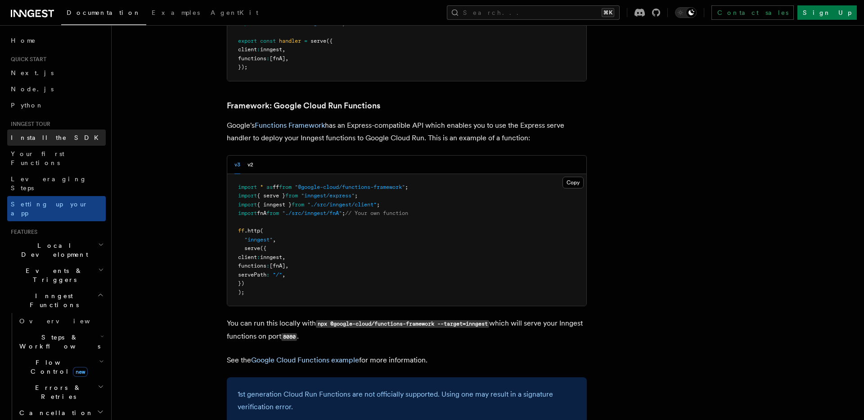
click at [33, 144] on link "Install the SDK" at bounding box center [56, 138] width 99 height 16
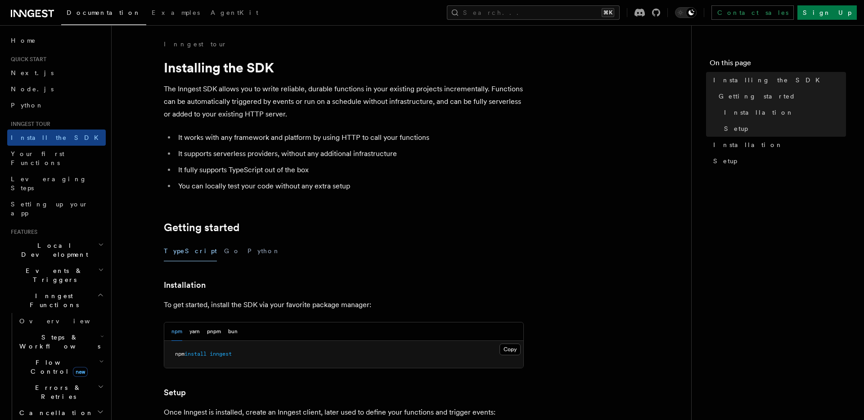
click at [175, 155] on li "It supports serverless providers, without any additional infrastructure" at bounding box center [349, 154] width 348 height 13
click at [211, 153] on li "It supports serverless providers, without any additional infrastructure" at bounding box center [349, 154] width 348 height 13
click at [577, 13] on button "Search... ⌘K" at bounding box center [533, 12] width 173 height 14
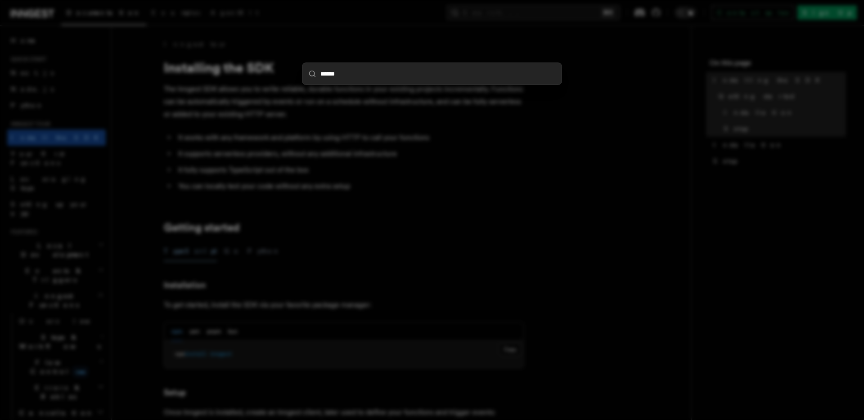
type input "******"
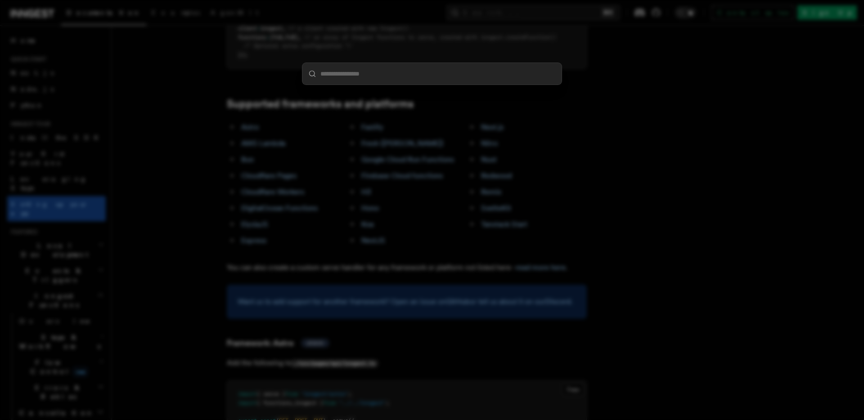
scroll to position [494, 0]
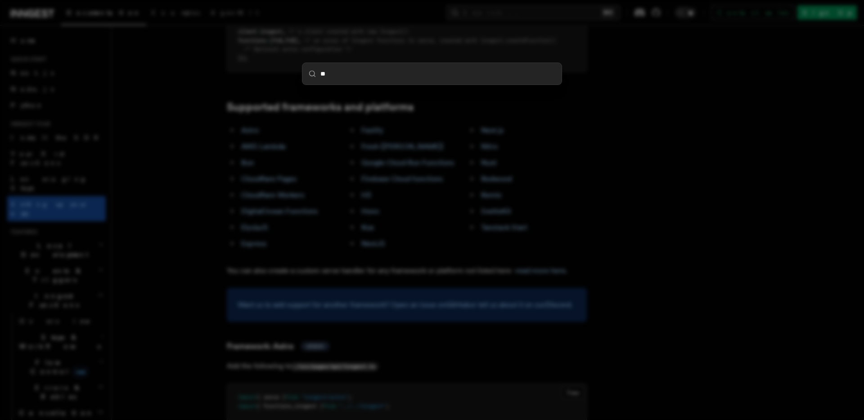
type input "**"
click at [272, 123] on div "**" at bounding box center [432, 210] width 864 height 420
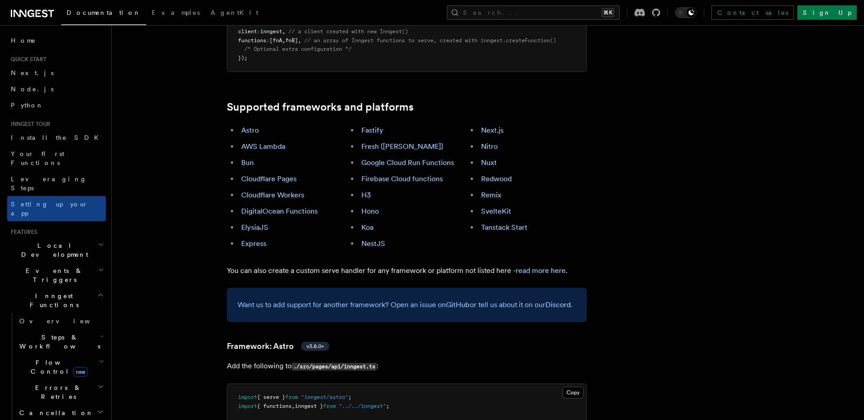
scroll to position [318, 0]
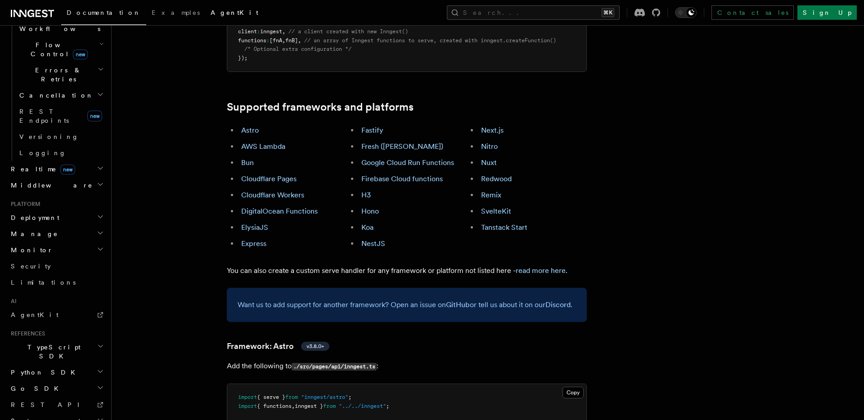
click at [205, 8] on link "AgentKit" at bounding box center [234, 14] width 58 height 22
click at [78, 15] on span "Documentation" at bounding box center [104, 12] width 74 height 7
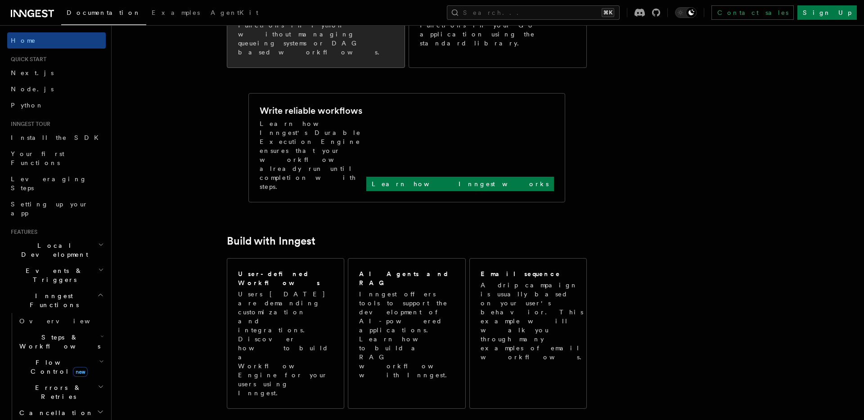
scroll to position [317, 0]
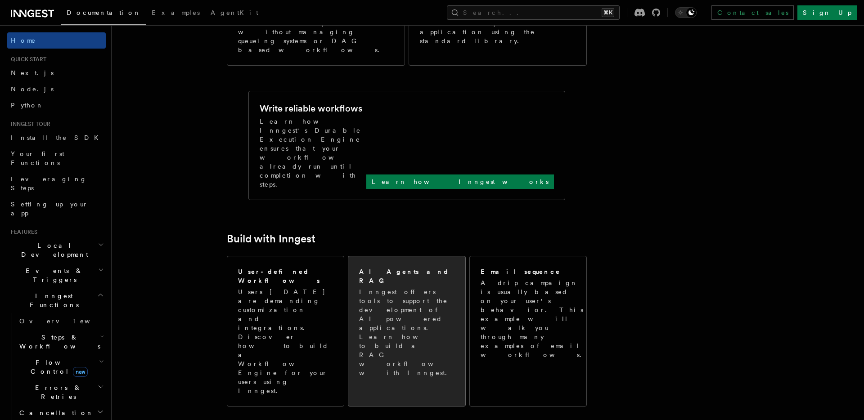
click at [390, 287] on p "Inngest offers tools to support the development of AI-powered applications. Lea…" at bounding box center [407, 332] width 96 height 90
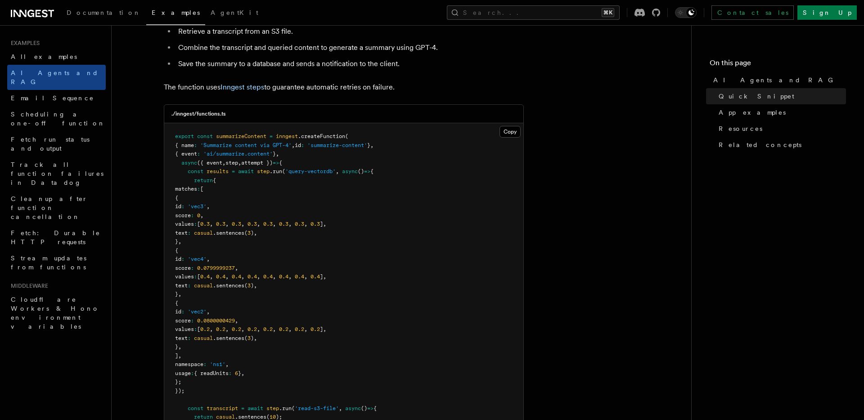
scroll to position [181, 0]
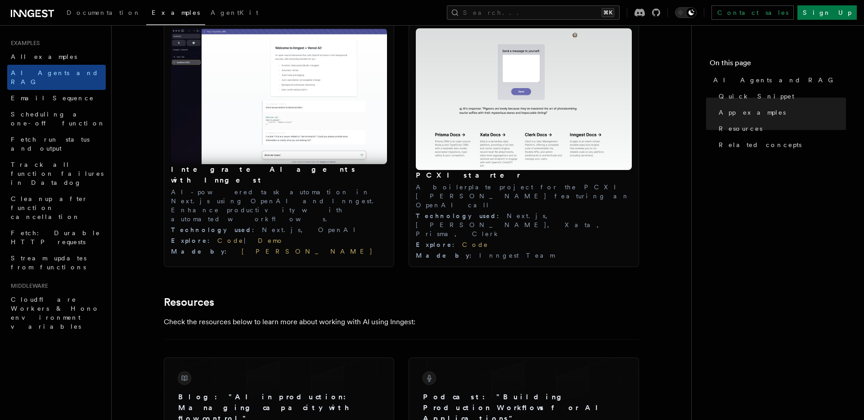
scroll to position [990, 0]
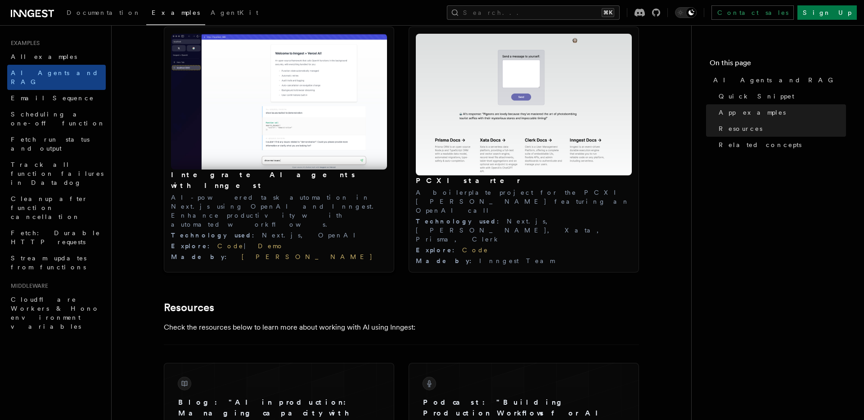
click at [256, 145] on img at bounding box center [279, 102] width 216 height 136
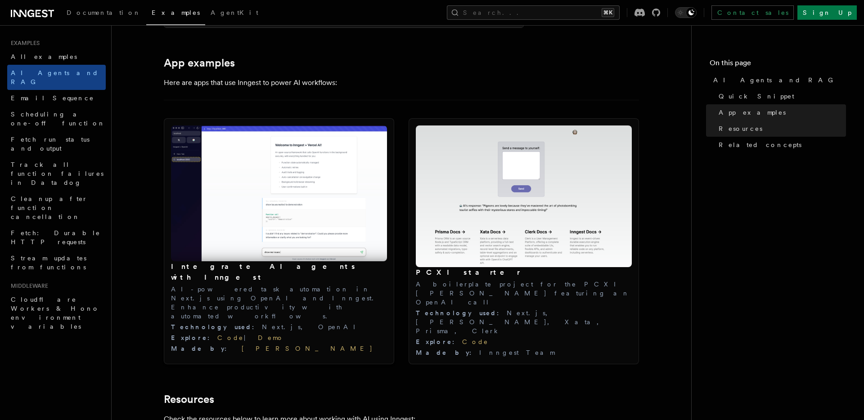
scroll to position [893, 0]
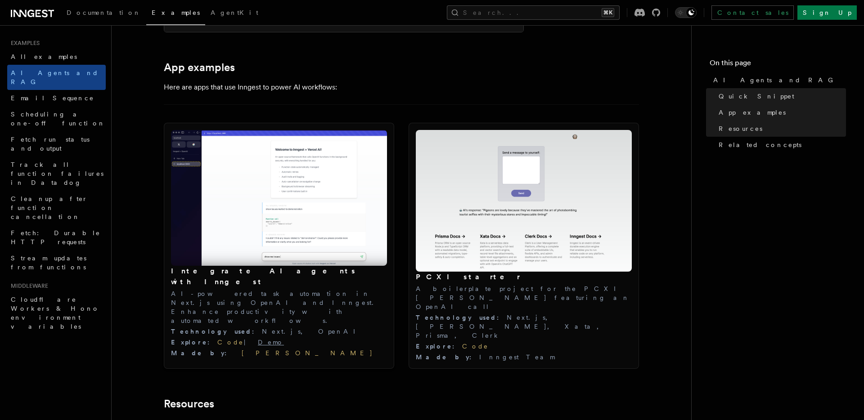
click at [258, 339] on link "Demo" at bounding box center [271, 342] width 26 height 7
